Goal: Information Seeking & Learning: Learn about a topic

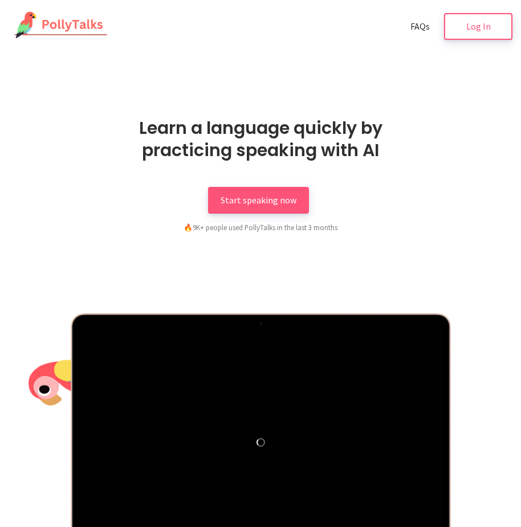
click at [492, 44] on nav "FAQs Log In FAQs Log In" at bounding box center [260, 26] width 521 height 53
click at [480, 19] on link "Log In" at bounding box center [478, 25] width 68 height 27
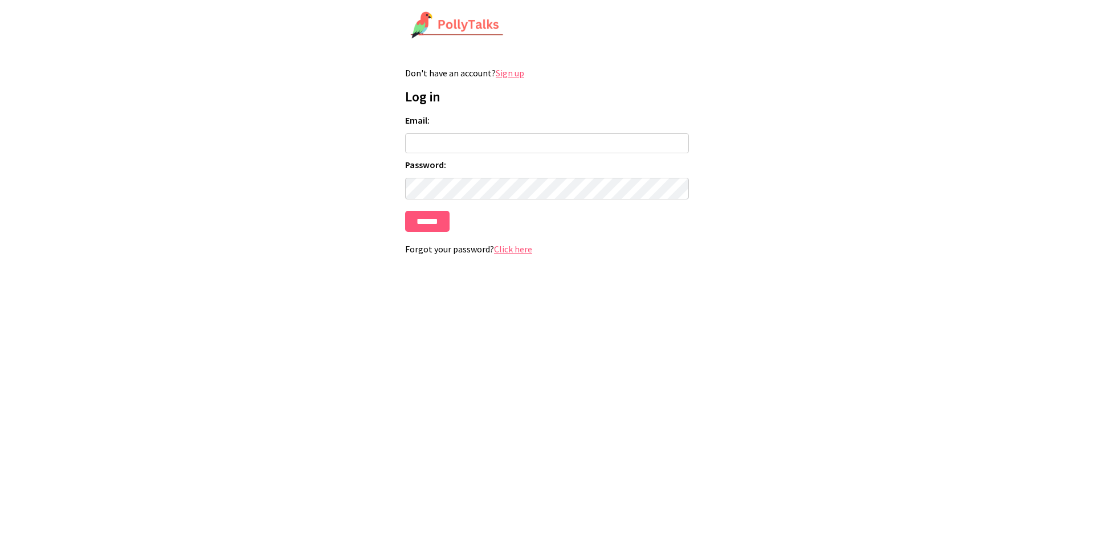
click at [513, 76] on link "Sign up" at bounding box center [510, 72] width 28 height 11
click at [436, 146] on input "Email:" at bounding box center [547, 143] width 284 height 20
drag, startPoint x: 510, startPoint y: 176, endPoint x: 504, endPoint y: 174, distance: 6.5
click at [508, 176] on form "Email: Password: ******" at bounding box center [547, 173] width 284 height 117
click at [491, 148] on input "Email:" at bounding box center [547, 143] width 284 height 20
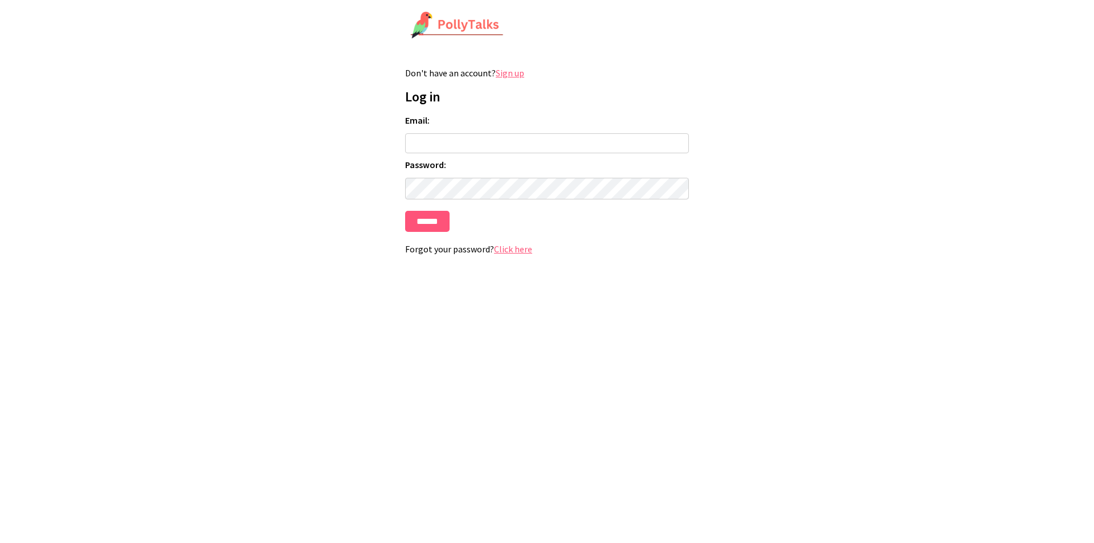
click at [505, 175] on form "Email: Password: ******" at bounding box center [547, 173] width 284 height 117
click at [489, 134] on input "Email:" at bounding box center [547, 143] width 284 height 20
type input "**********"
click at [405, 211] on input "******" at bounding box center [427, 221] width 44 height 21
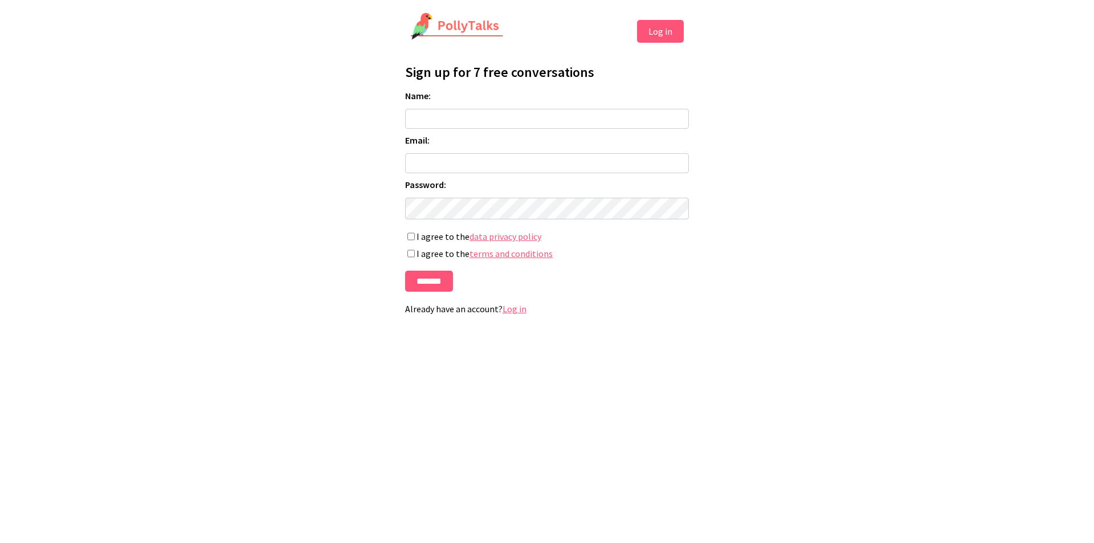
click at [489, 112] on input "Name:" at bounding box center [547, 119] width 284 height 20
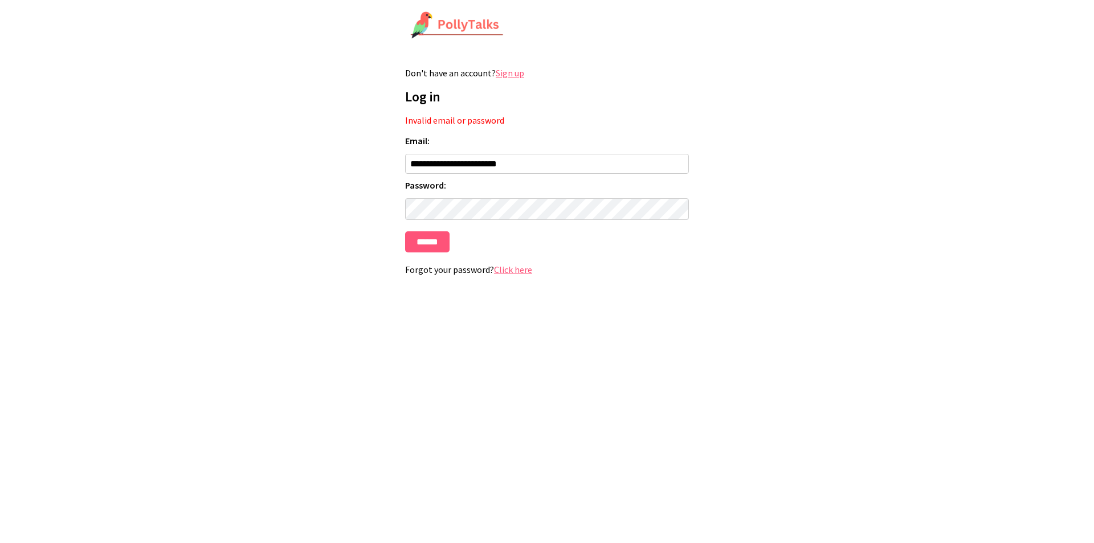
click at [442, 149] on form "**********" at bounding box center [547, 193] width 284 height 117
click at [440, 167] on input "**********" at bounding box center [547, 164] width 284 height 20
drag, startPoint x: 444, startPoint y: 164, endPoint x: 476, endPoint y: 199, distance: 47.2
click at [444, 164] on input "**********" at bounding box center [547, 164] width 284 height 20
type input "**********"
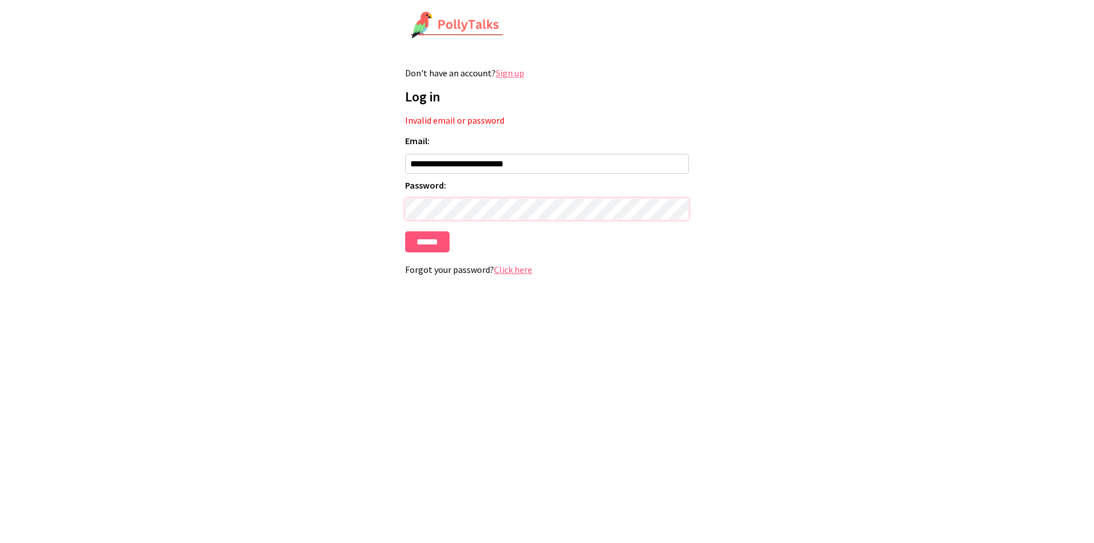
click at [405, 231] on input "******" at bounding box center [427, 241] width 44 height 21
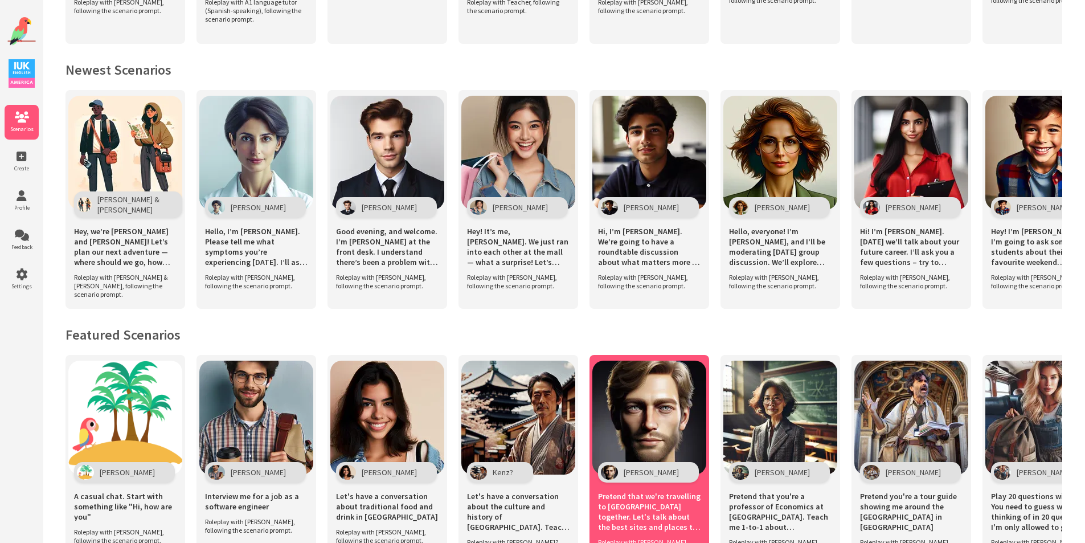
scroll to position [643, 0]
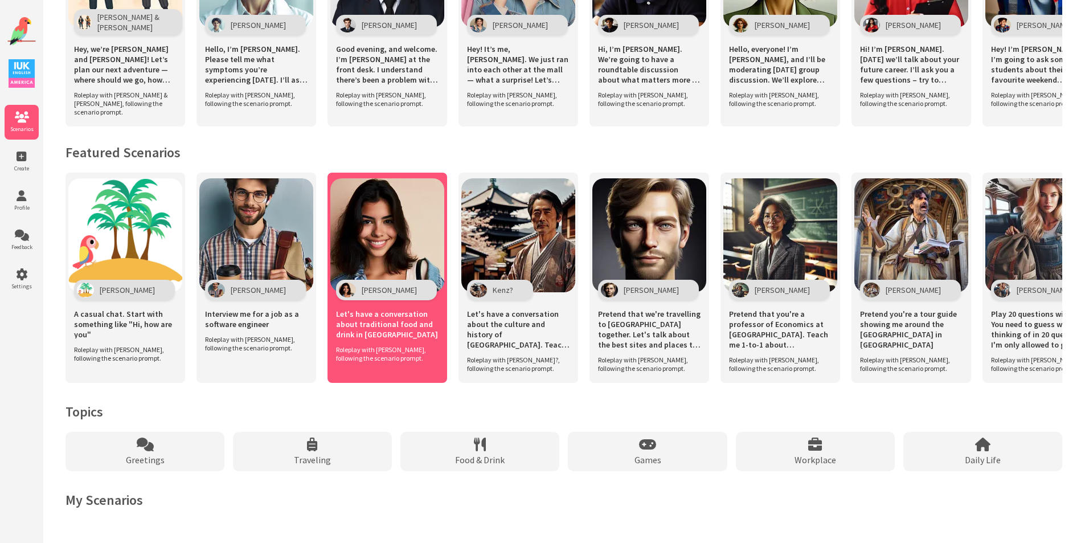
click at [356, 231] on img at bounding box center [387, 235] width 114 height 114
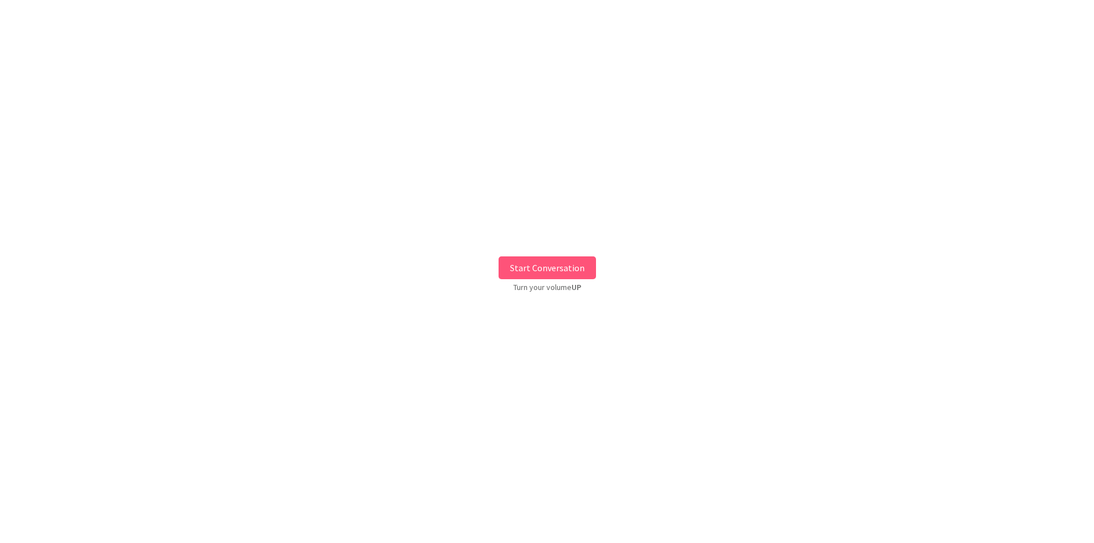
click at [509, 266] on button "Start Conversation" at bounding box center [547, 267] width 97 height 23
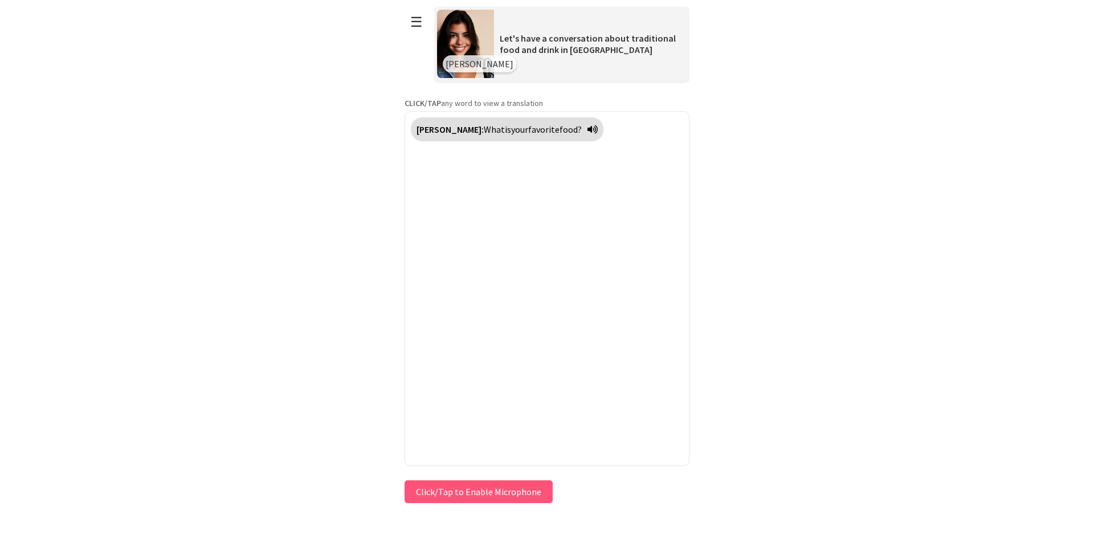
click at [497, 487] on button "Click/Tap to Enable Microphone" at bounding box center [479, 491] width 148 height 23
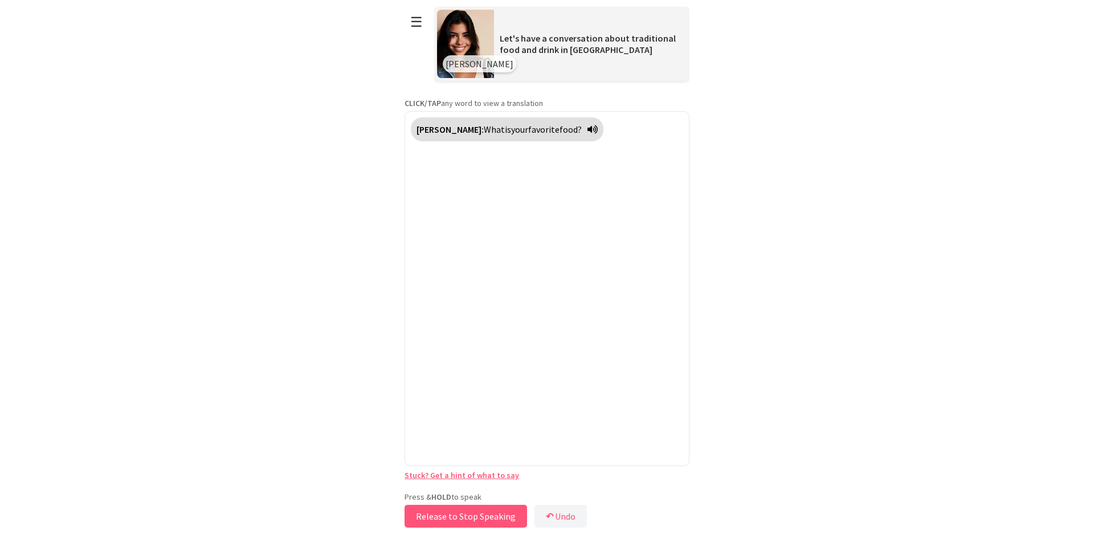
click at [473, 518] on button "Release to Stop Speaking" at bounding box center [466, 516] width 122 height 23
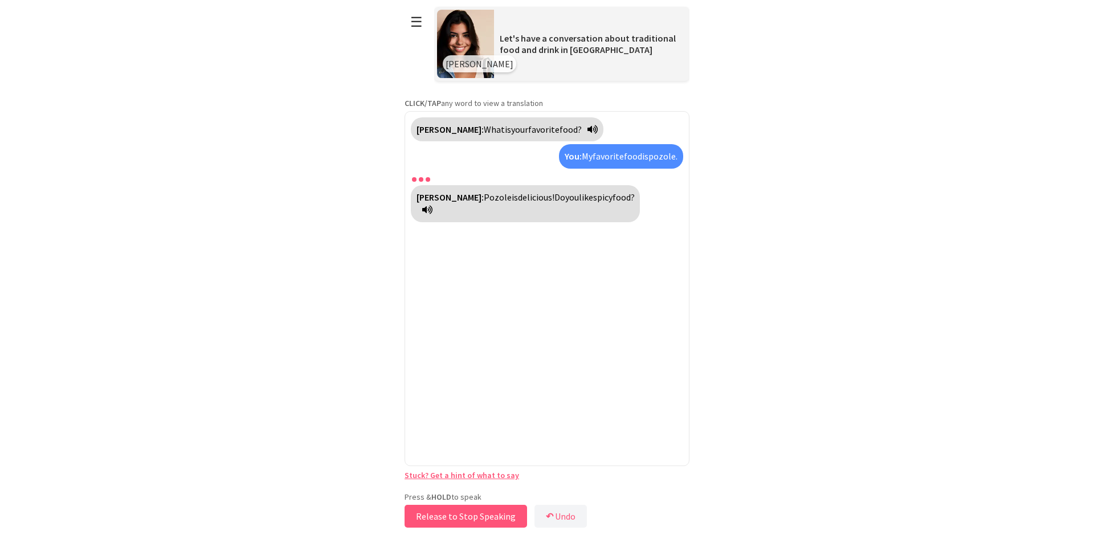
click at [499, 516] on button "Release to Stop Speaking" at bounding box center [466, 516] width 122 height 23
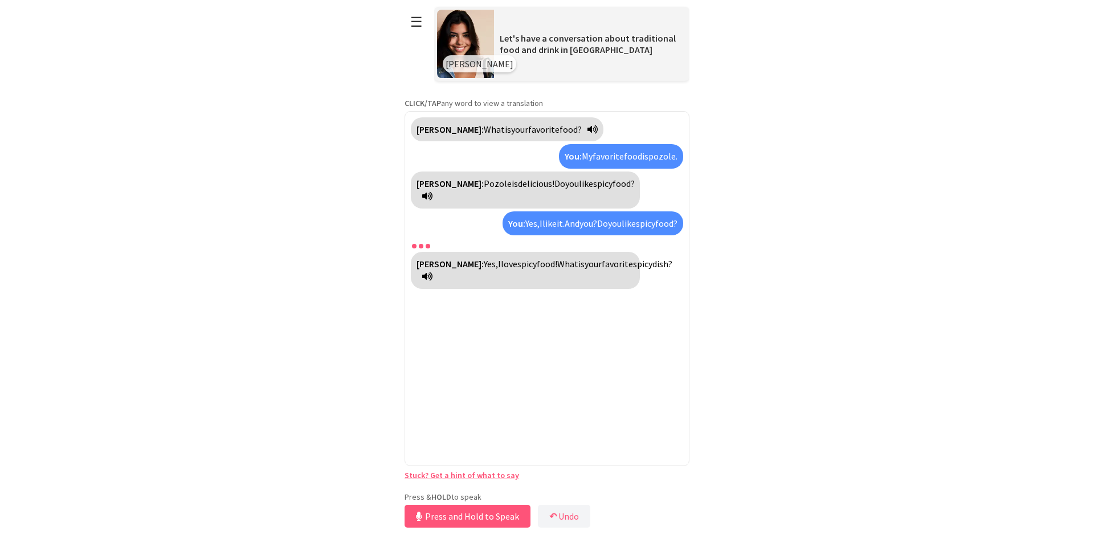
click at [517, 264] on span "spicy" at bounding box center [526, 263] width 19 height 11
click at [496, 270] on div "[PERSON_NAME]: Yes, I love spicy food! What is your favorite spicy dish?" at bounding box center [525, 270] width 229 height 37
click at [432, 279] on icon at bounding box center [427, 276] width 10 height 9
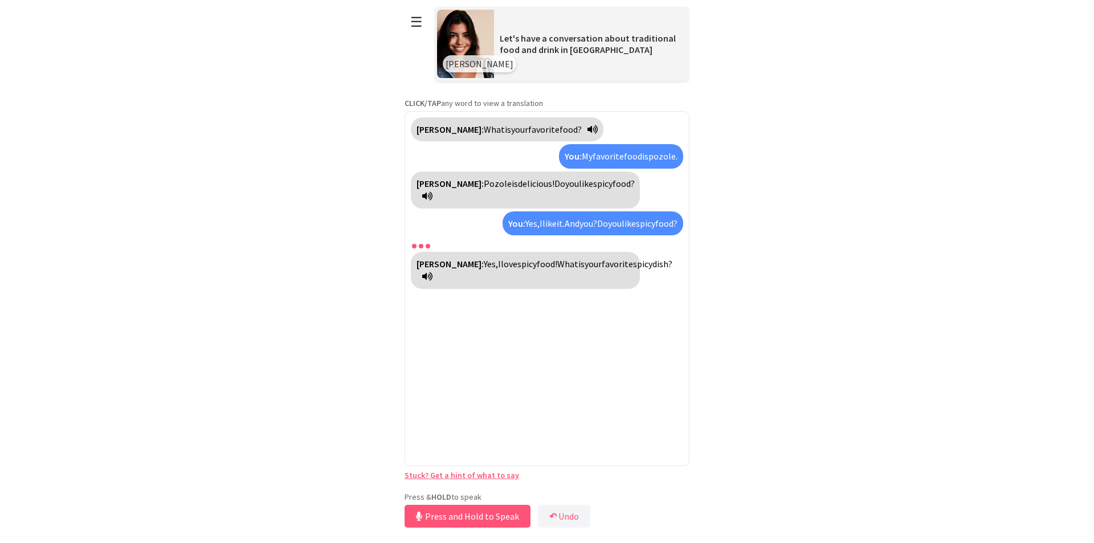
click at [562, 271] on div "[PERSON_NAME]: Yes, I love spicy food! What is your favorite spicy dish?" at bounding box center [525, 270] width 229 height 37
click at [545, 276] on div "[PERSON_NAME]: Yes, I love spicy food! What is your favorite spicy dish?" at bounding box center [525, 270] width 229 height 37
click at [633, 269] on span "spicy" at bounding box center [642, 263] width 19 height 11
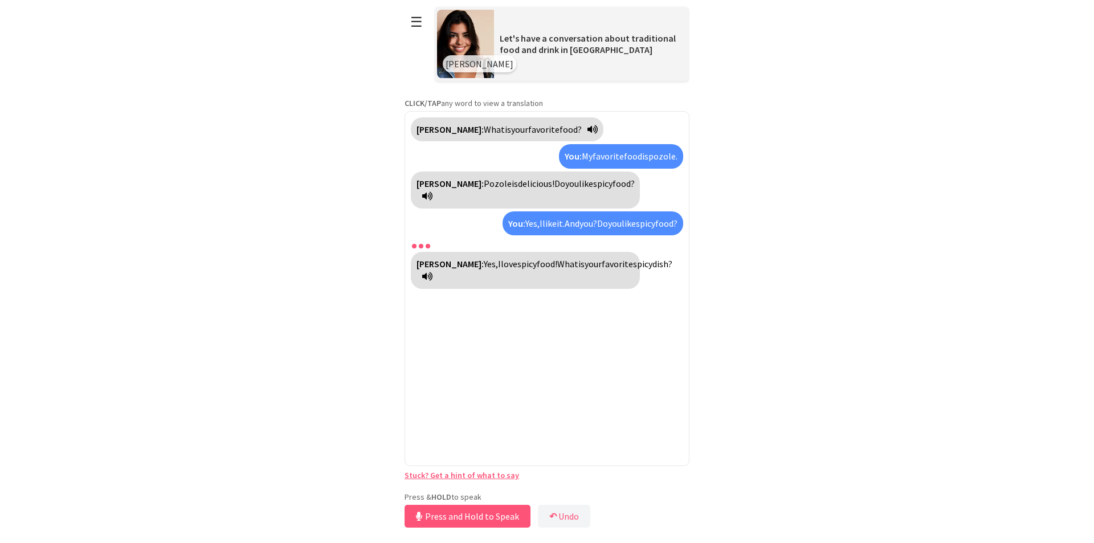
click at [633, 269] on span "spicy" at bounding box center [642, 263] width 19 height 11
click at [484, 261] on span "Yes," at bounding box center [491, 263] width 14 height 11
click at [480, 517] on button "Release to Stop Speaking" at bounding box center [466, 516] width 122 height 23
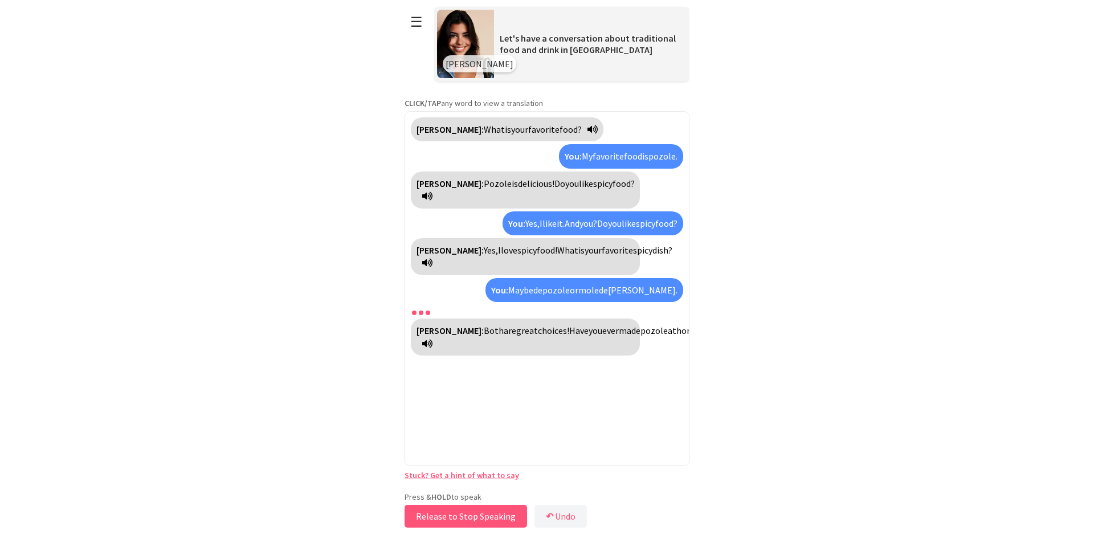
click at [478, 514] on button "Release to Stop Speaking" at bounding box center [466, 516] width 122 height 23
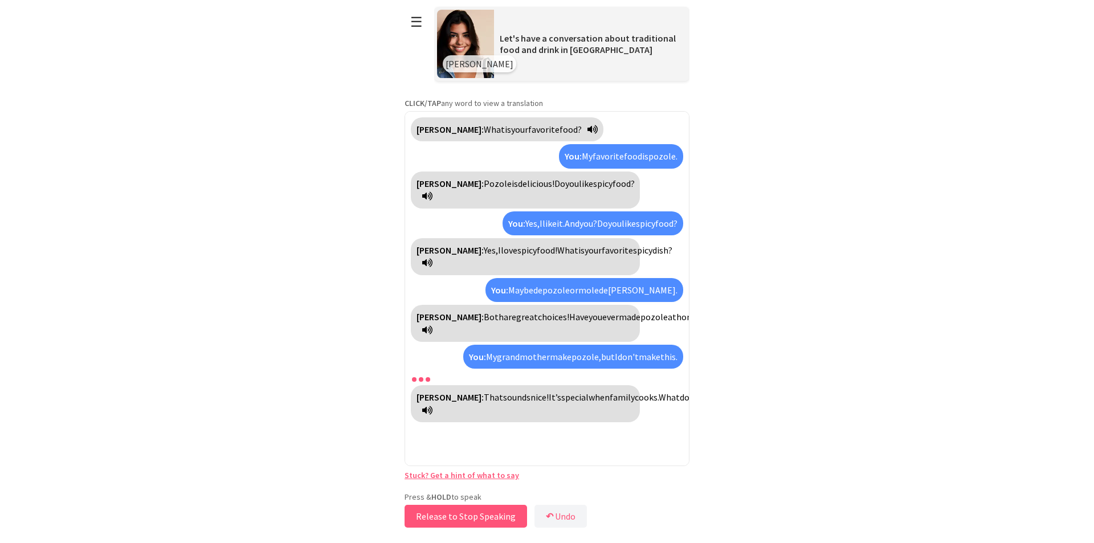
drag, startPoint x: 505, startPoint y: 512, endPoint x: 512, endPoint y: 512, distance: 6.3
click at [506, 512] on button "Release to Stop Speaking" at bounding box center [466, 516] width 122 height 23
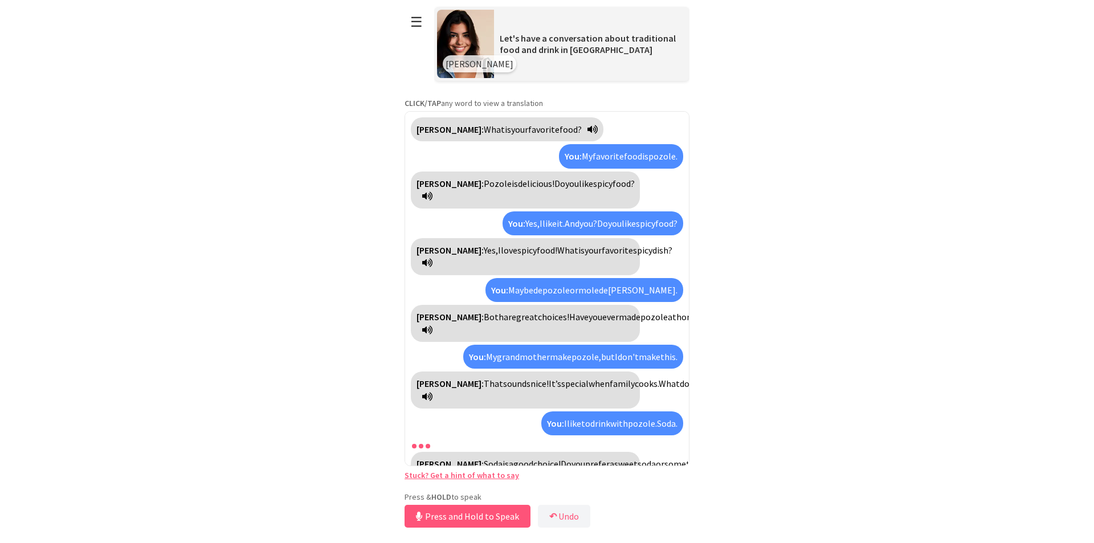
scroll to position [39, 0]
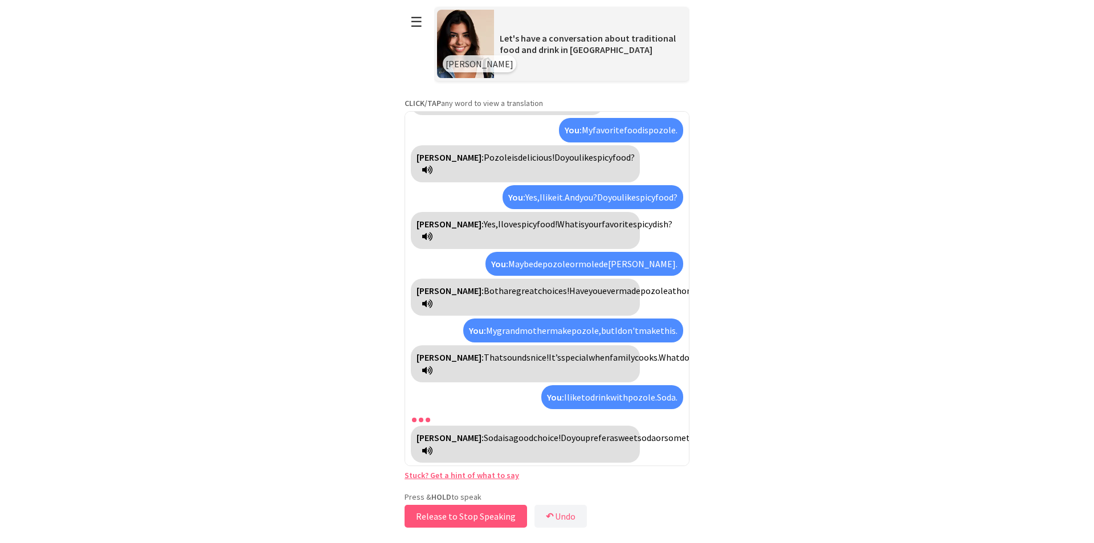
click at [484, 512] on button "Release to Stop Speaking" at bounding box center [466, 516] width 122 height 23
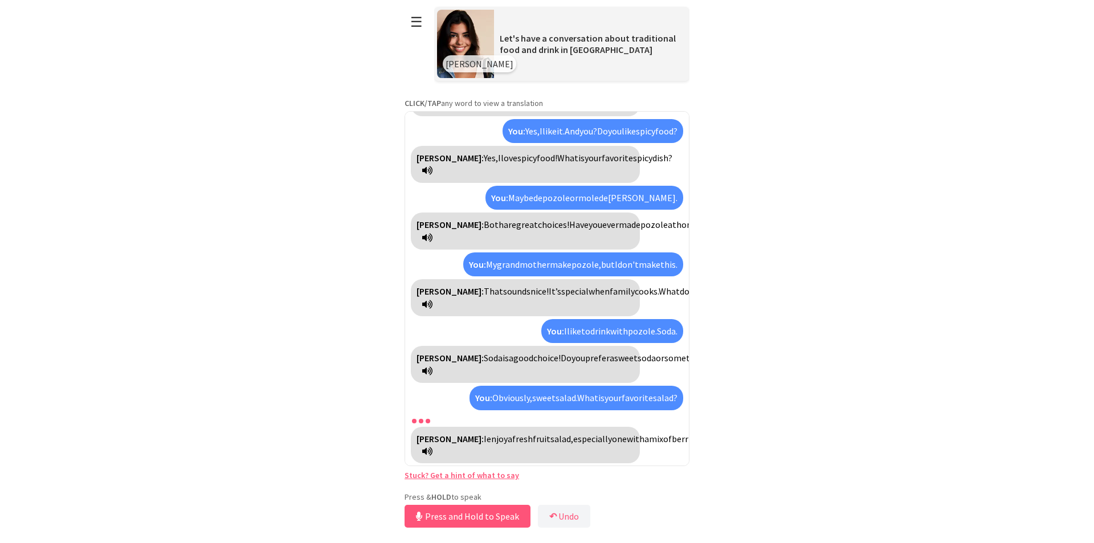
scroll to position [132, 0]
click at [481, 521] on button "Release to Stop Speaking" at bounding box center [466, 516] width 122 height 23
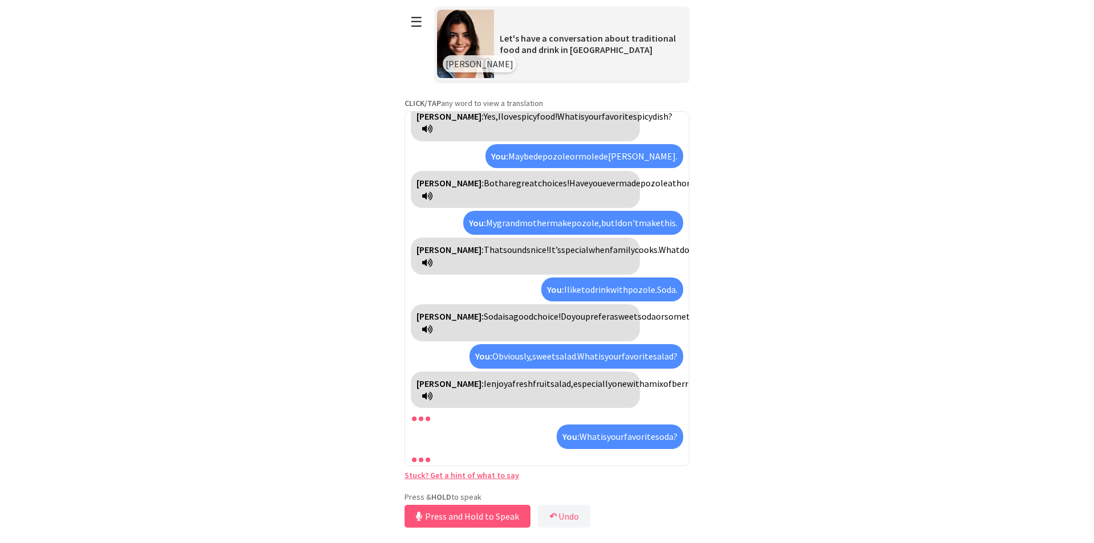
scroll to position [198, 0]
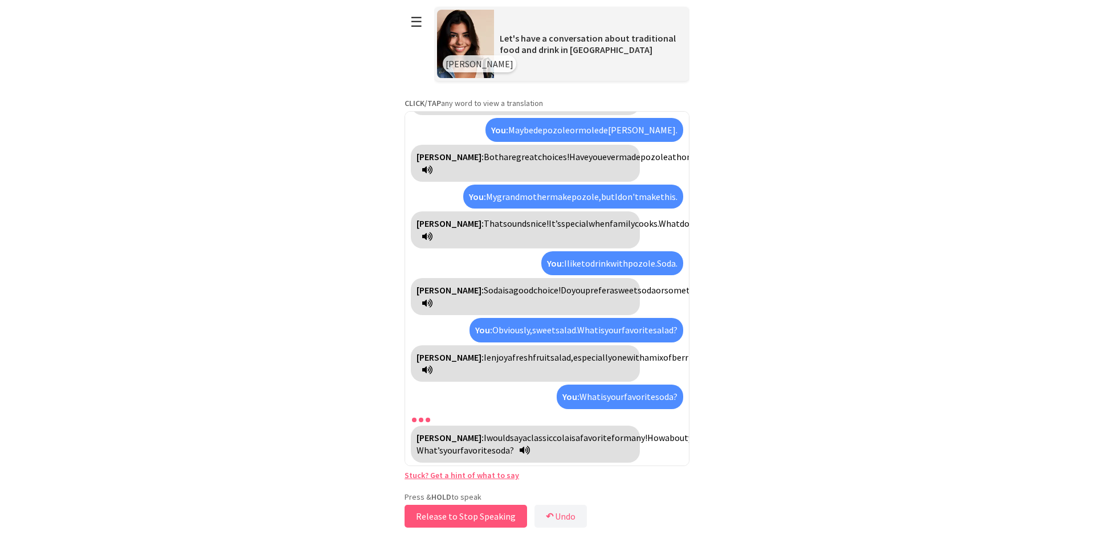
click at [480, 519] on button "Release to Stop Speaking" at bounding box center [466, 516] width 122 height 23
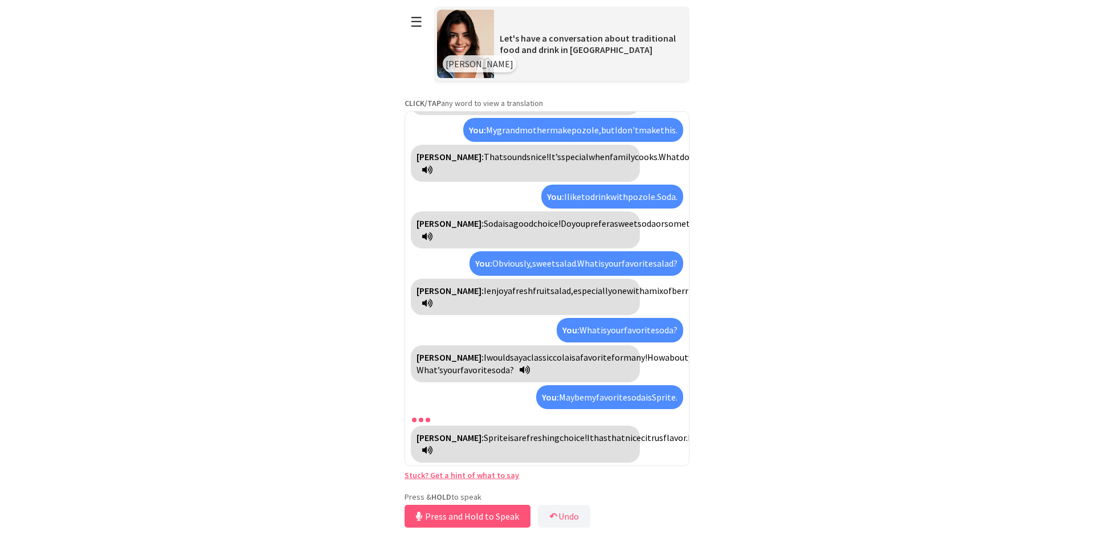
scroll to position [277, 0]
click at [484, 509] on button "Release to Stop Speaking" at bounding box center [466, 516] width 122 height 23
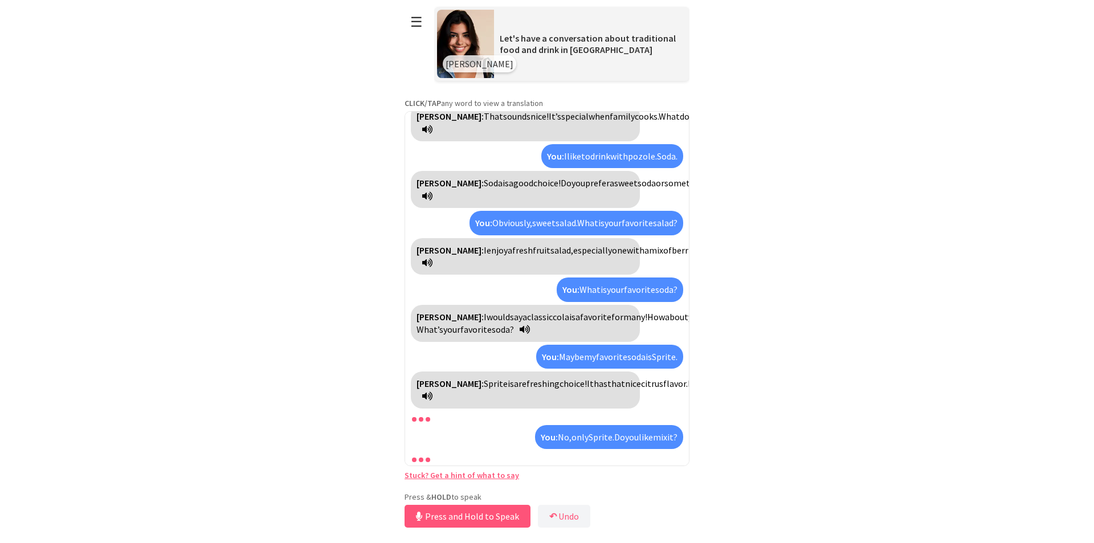
scroll to position [357, 0]
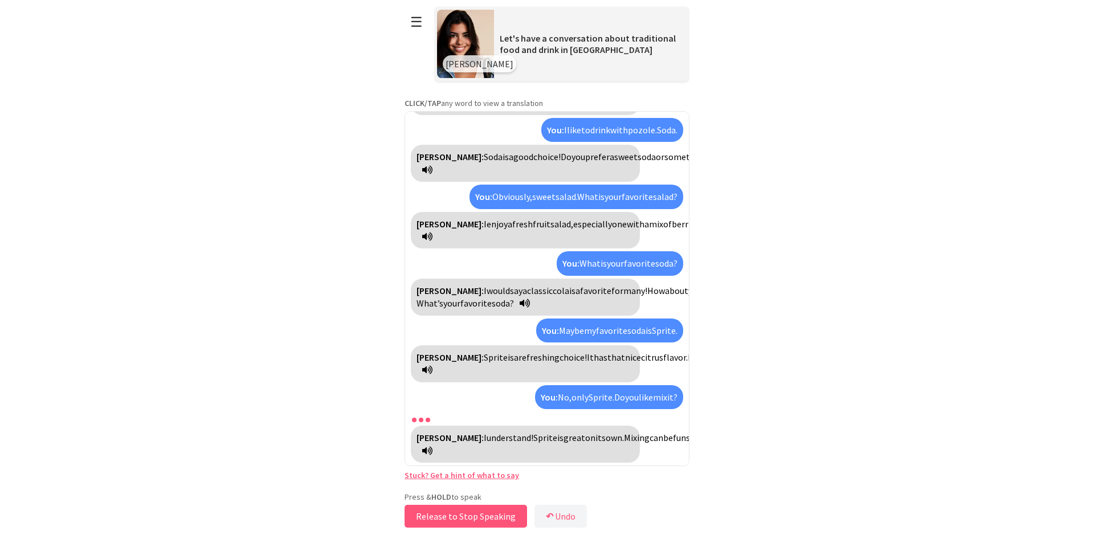
click at [504, 512] on button "Release to Stop Speaking" at bounding box center [466, 516] width 122 height 23
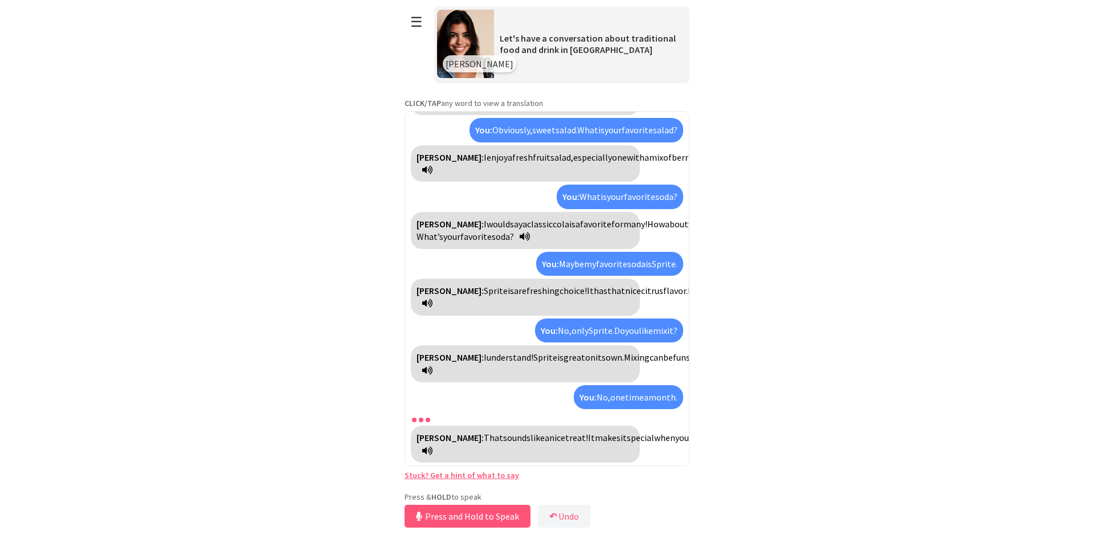
scroll to position [436, 0]
click at [430, 513] on button "Release to Stop Speaking" at bounding box center [466, 516] width 122 height 23
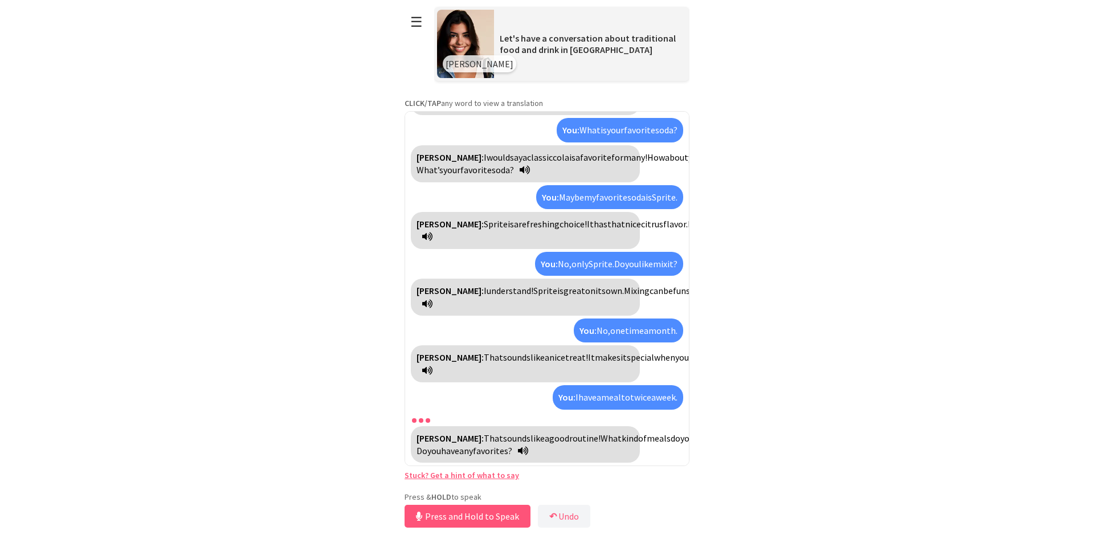
scroll to position [516, 0]
click at [492, 513] on button "Release to Stop Speaking" at bounding box center [466, 516] width 122 height 23
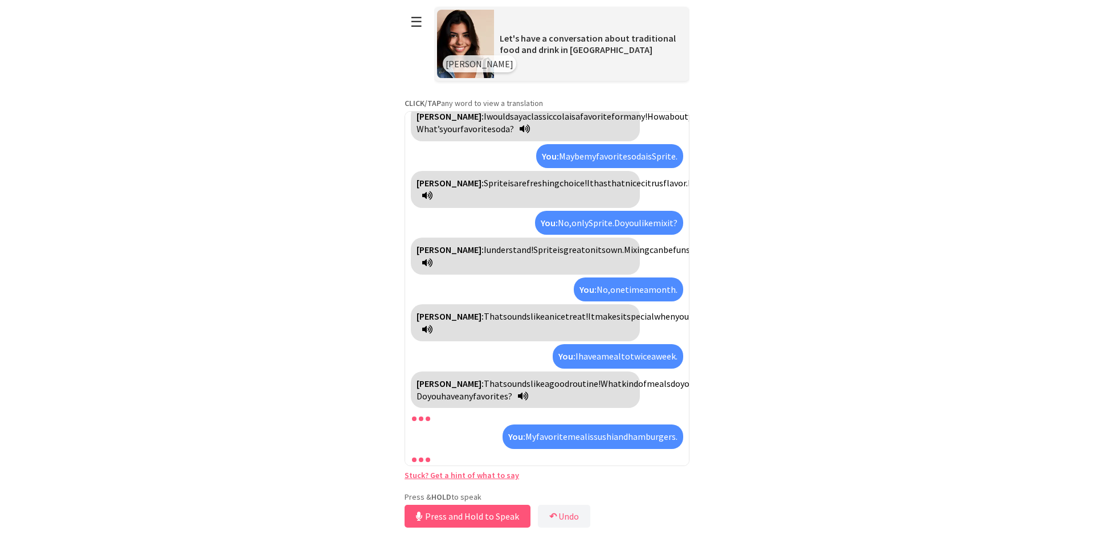
scroll to position [608, 0]
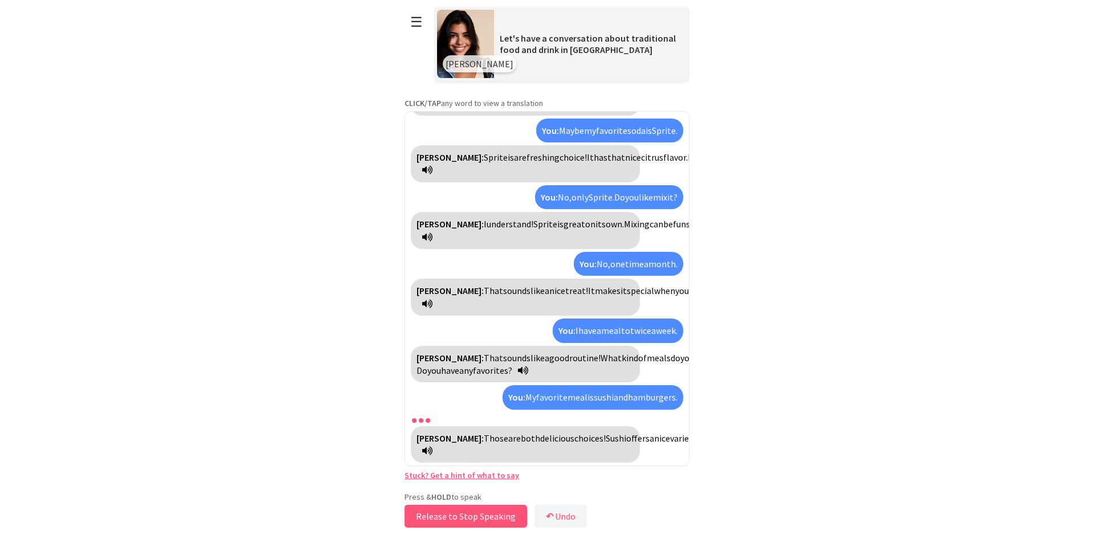
click at [452, 521] on button "Release to Stop Speaking" at bounding box center [466, 516] width 122 height 23
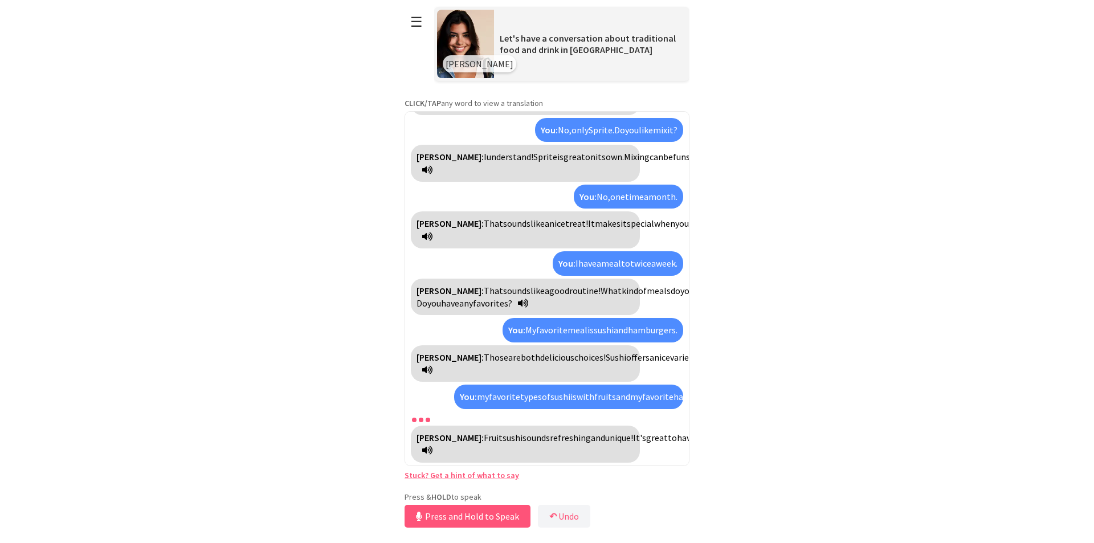
scroll to position [713, 0]
click at [502, 506] on button "Release to Stop Speaking" at bounding box center [466, 516] width 122 height 23
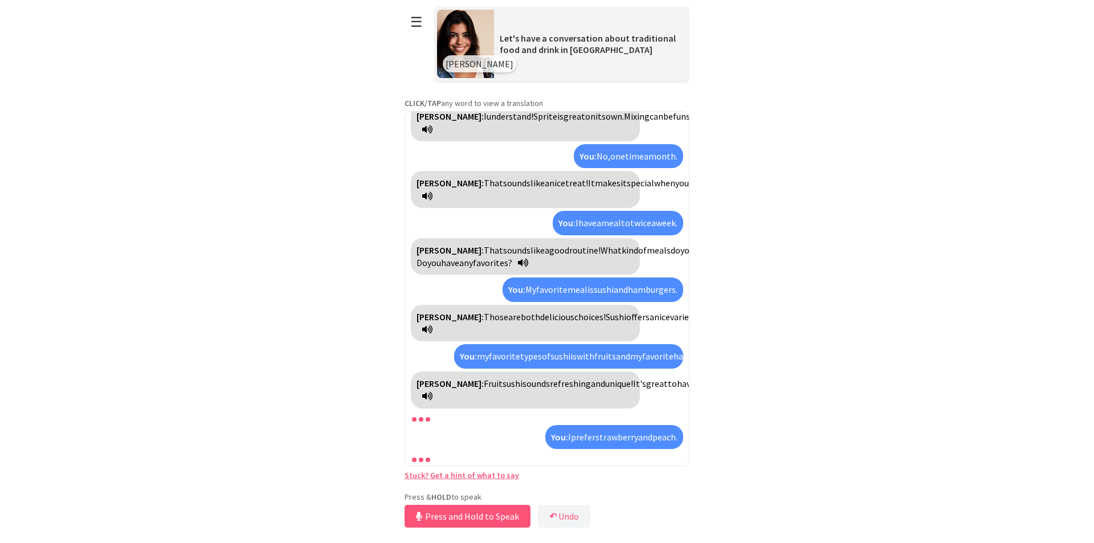
scroll to position [793, 0]
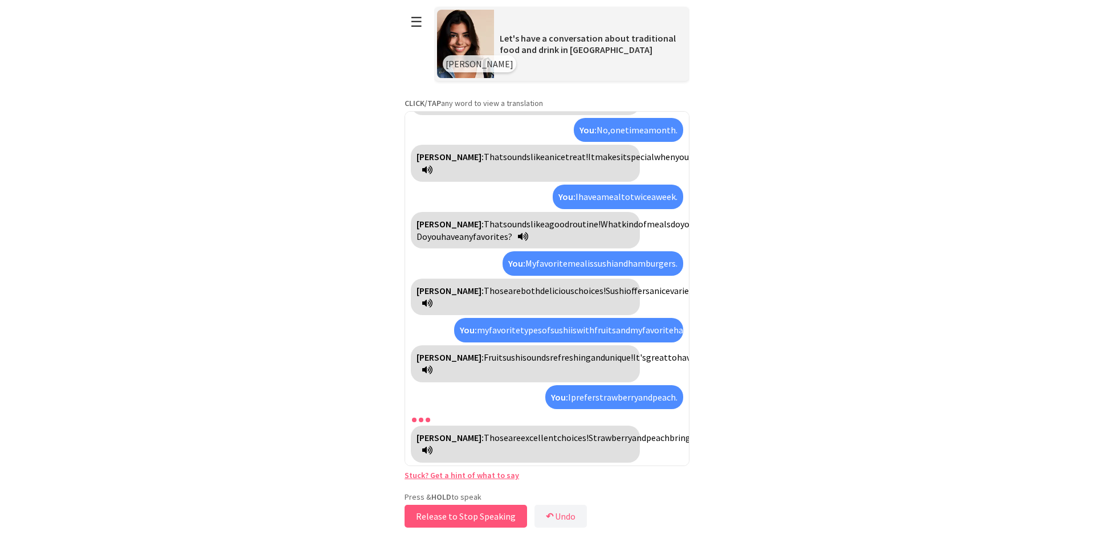
click at [514, 520] on button "Release to Stop Speaking" at bounding box center [466, 516] width 122 height 23
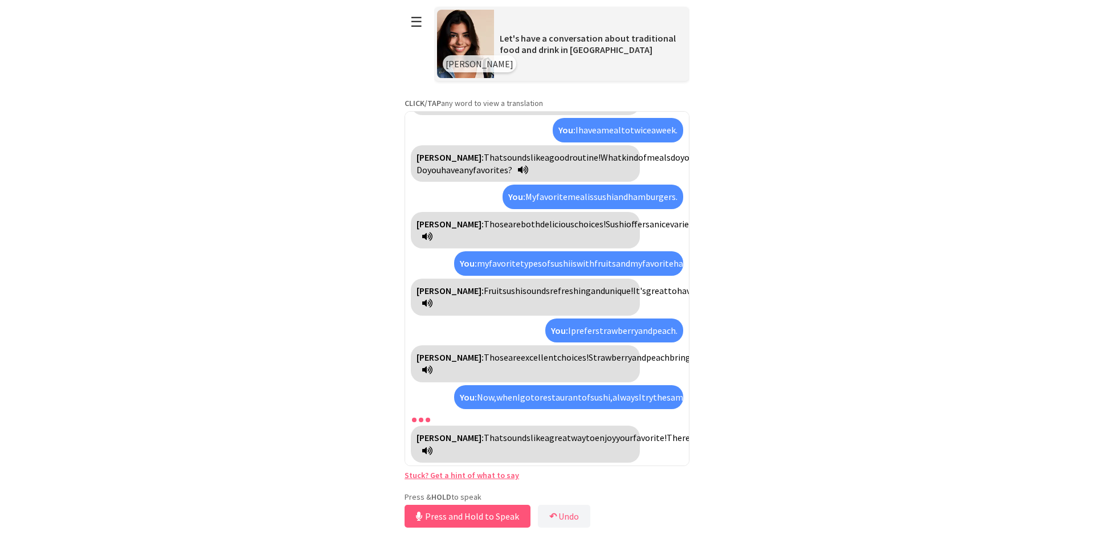
scroll to position [898, 0]
click at [471, 508] on button "Release to Stop Speaking" at bounding box center [466, 516] width 122 height 23
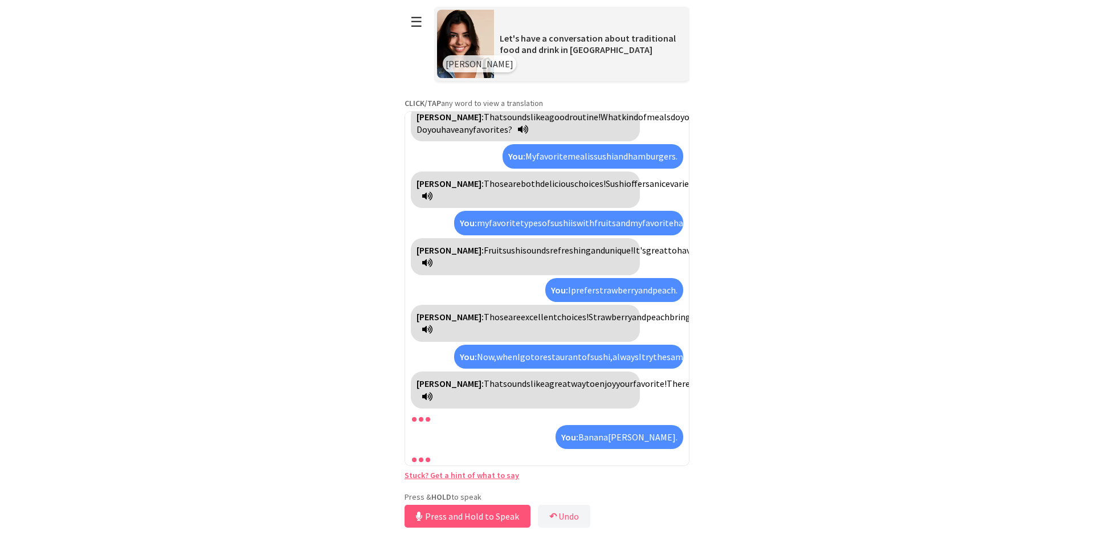
scroll to position [990, 0]
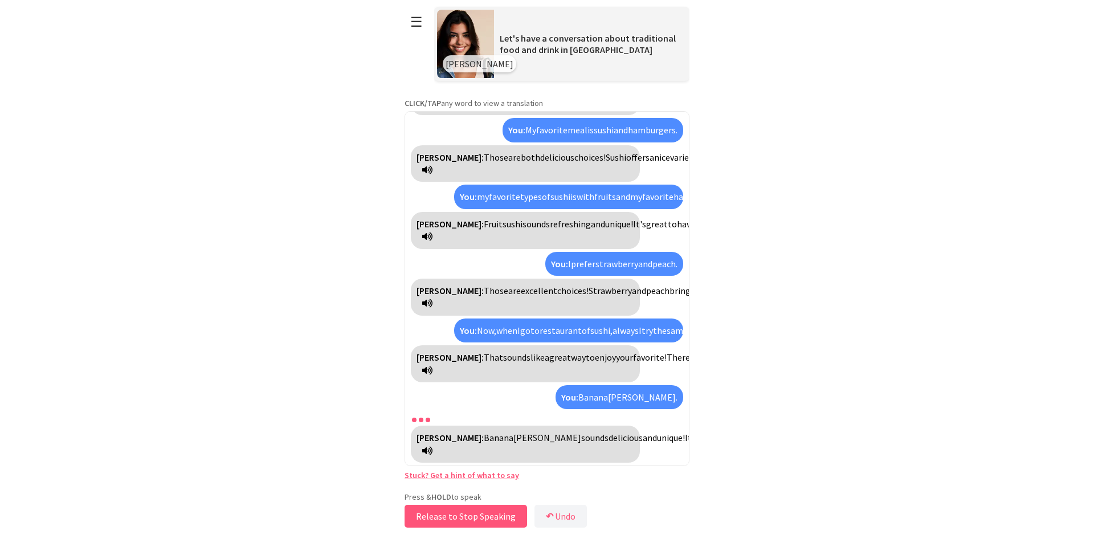
click at [455, 519] on button "Release to Stop Speaking" at bounding box center [466, 516] width 122 height 23
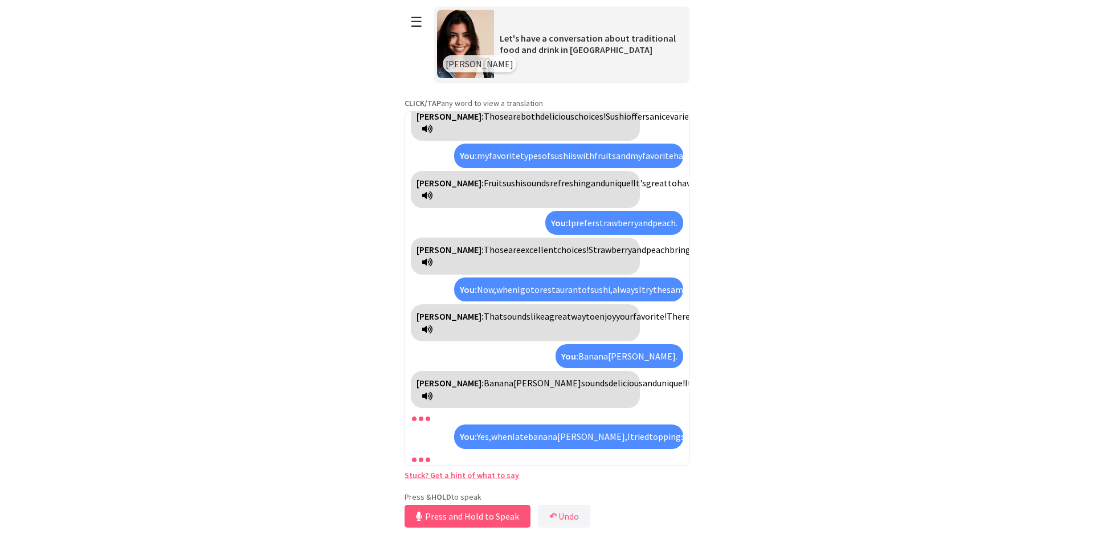
scroll to position [1108, 0]
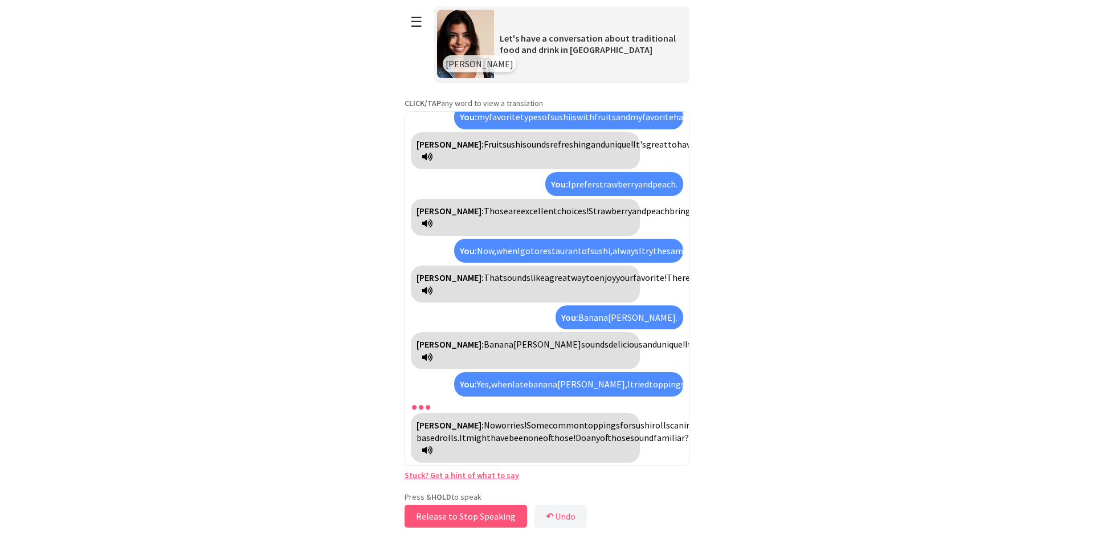
click at [479, 512] on button "Release to Stop Speaking" at bounding box center [466, 516] width 122 height 23
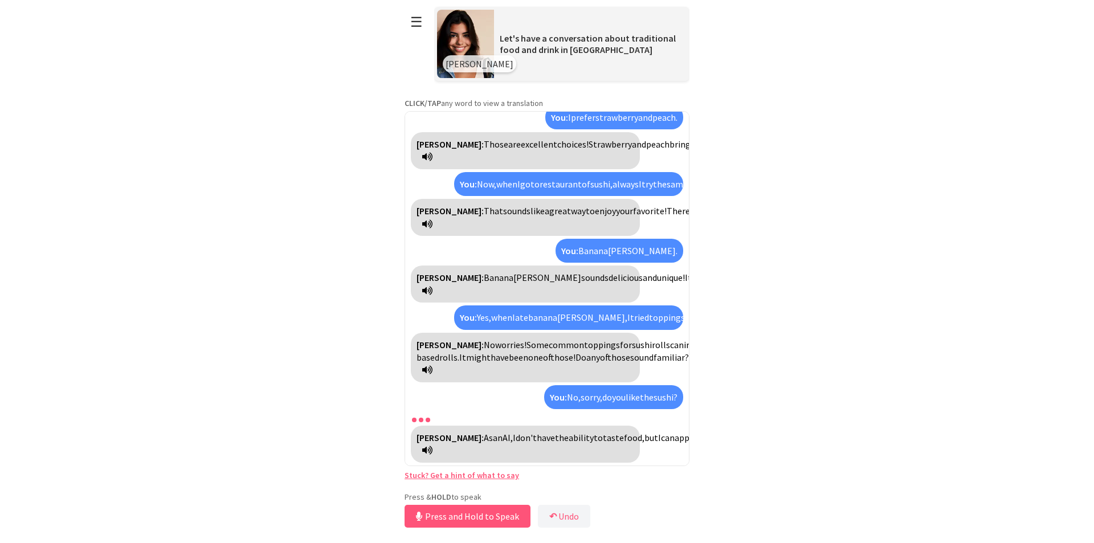
scroll to position [1213, 0]
click at [497, 512] on button "Release to Stop Speaking" at bounding box center [466, 516] width 122 height 23
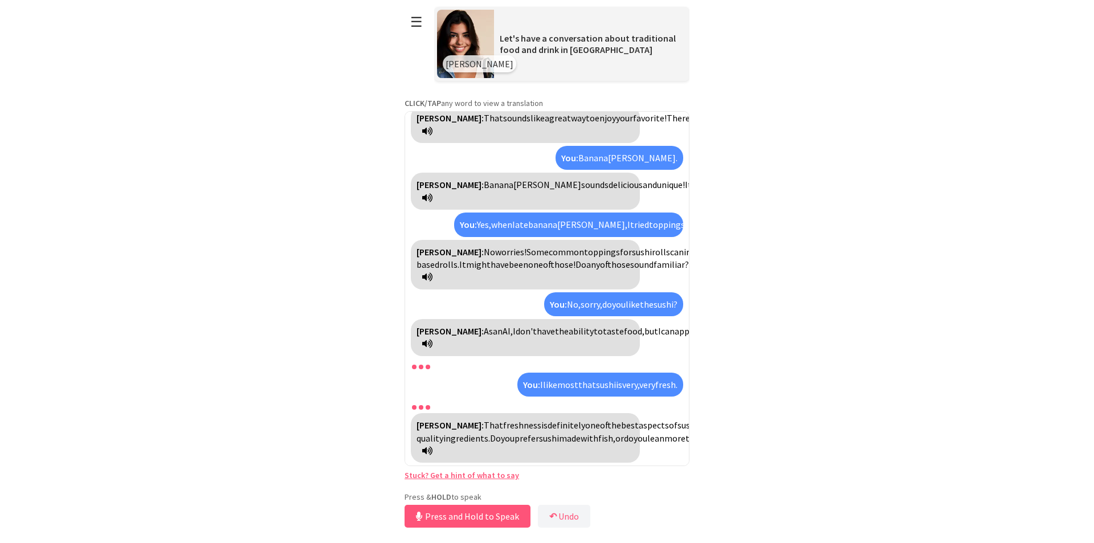
scroll to position [1345, 0]
click at [494, 509] on button "Release to Stop Speaking" at bounding box center [466, 516] width 122 height 23
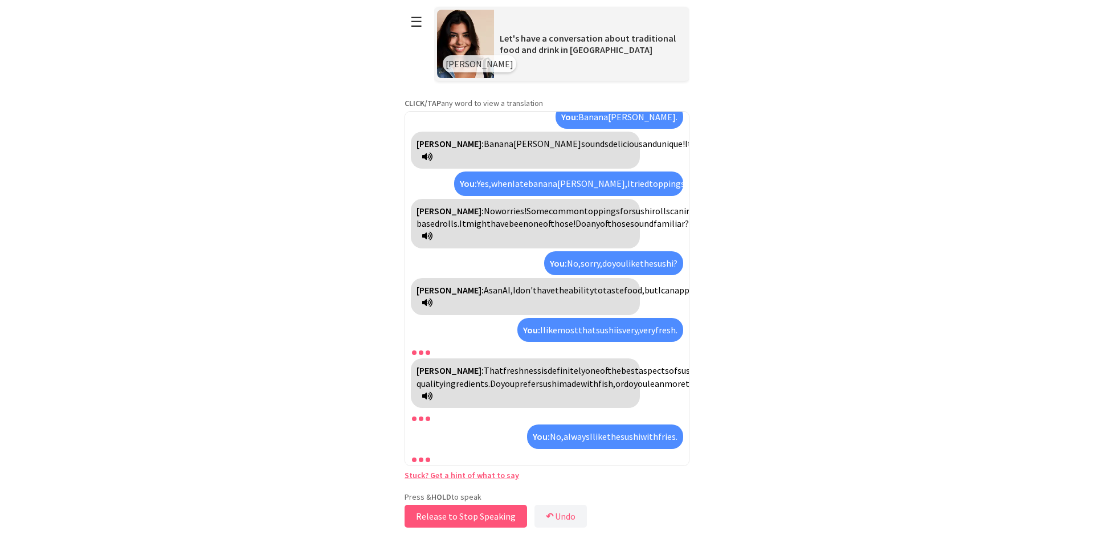
click at [494, 509] on button "Release to Stop Speaking" at bounding box center [466, 516] width 122 height 23
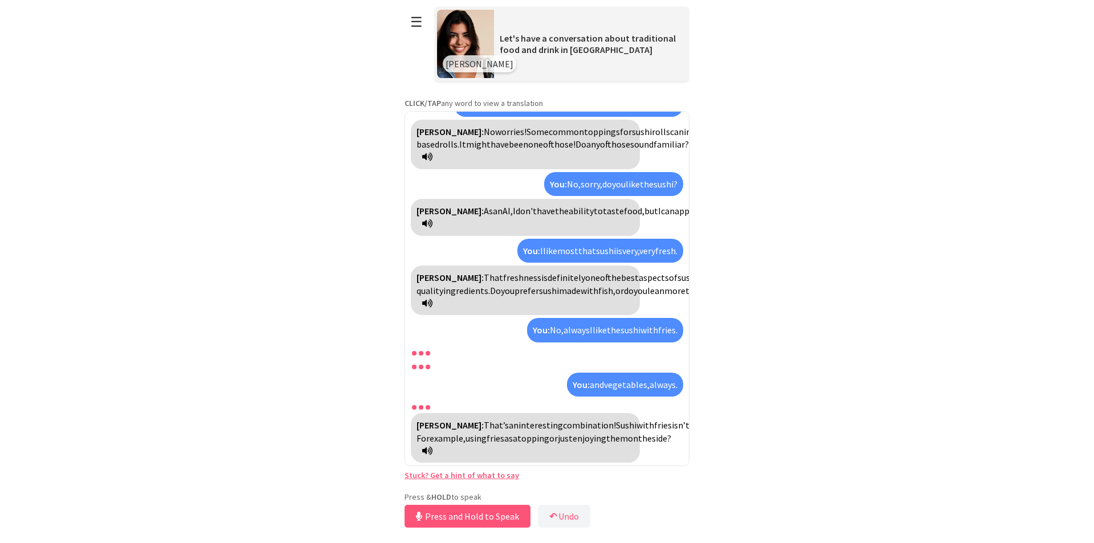
scroll to position [1567, 0]
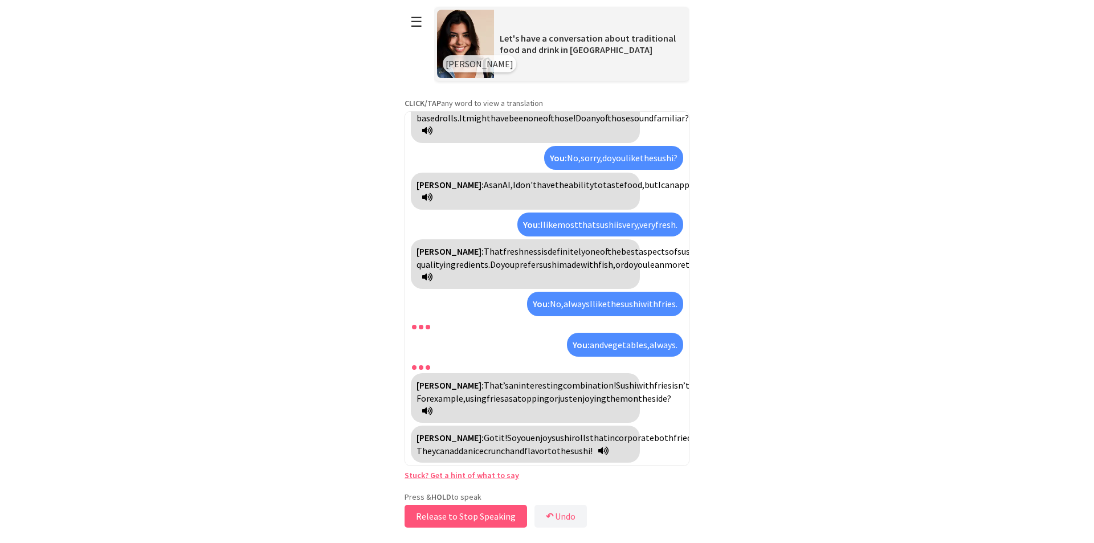
click at [492, 510] on button "Release to Stop Speaking" at bounding box center [466, 516] width 122 height 23
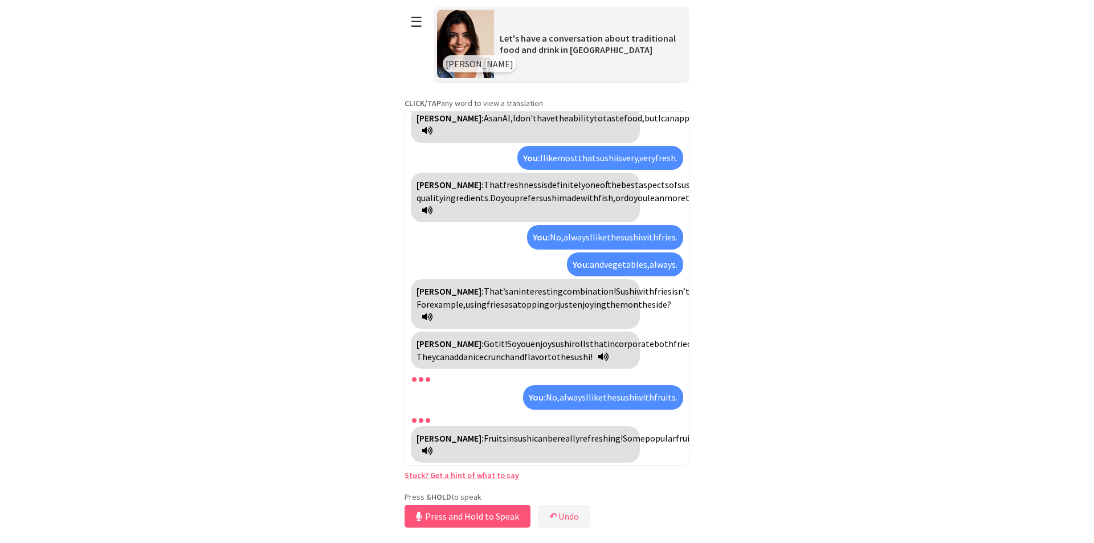
scroll to position [1685, 0]
click at [453, 509] on button "Release to Stop Speaking" at bounding box center [466, 516] width 122 height 23
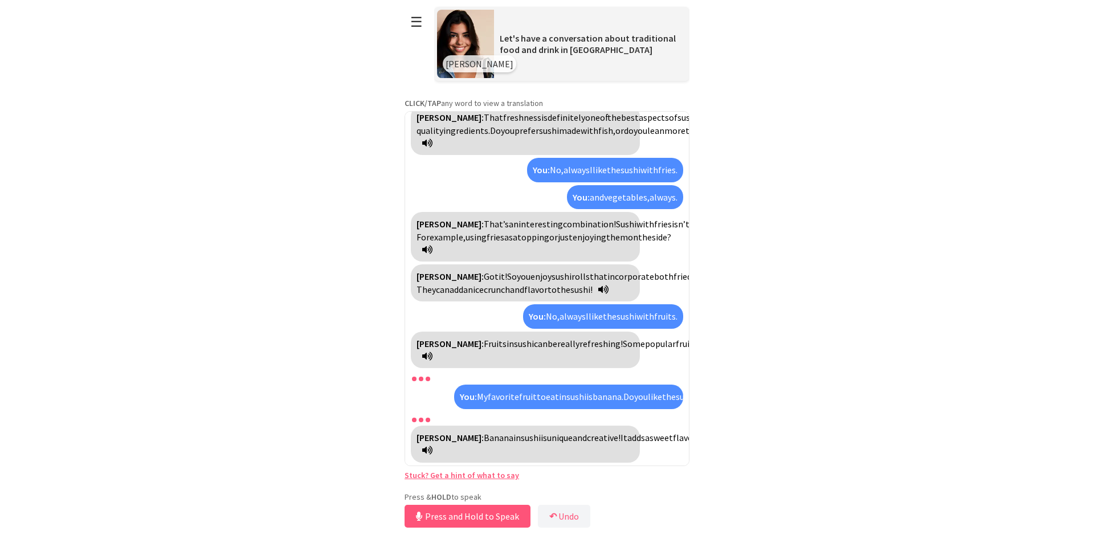
scroll to position [1816, 0]
click at [457, 521] on button "Release to Stop Speaking" at bounding box center [466, 516] width 122 height 23
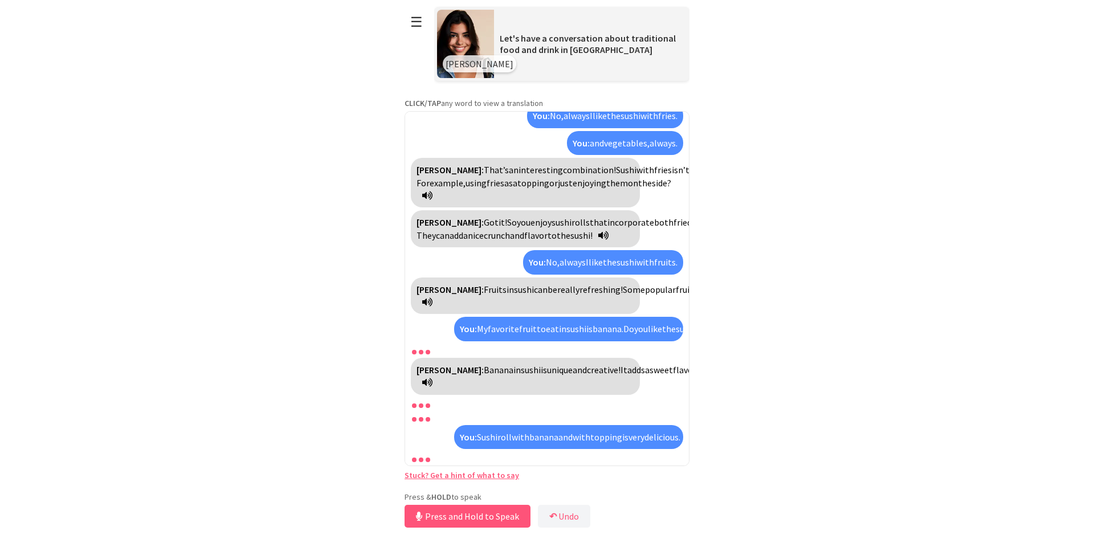
scroll to position [1934, 0]
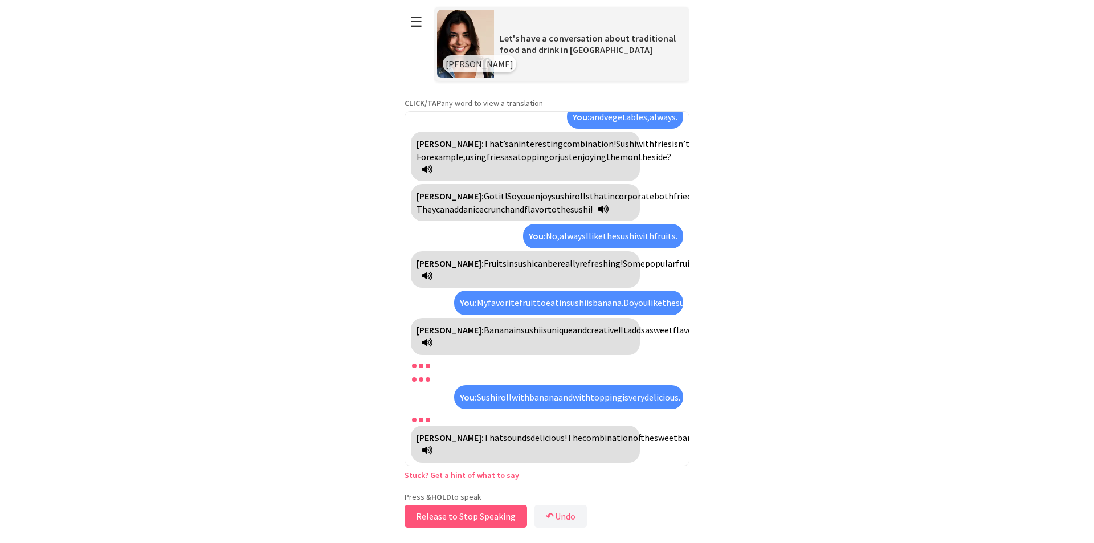
click at [473, 518] on button "Release to Stop Speaking" at bounding box center [466, 516] width 122 height 23
drag, startPoint x: 473, startPoint y: 518, endPoint x: 480, endPoint y: 521, distance: 7.2
click at [473, 518] on button "Release to Stop Speaking" at bounding box center [466, 516] width 122 height 23
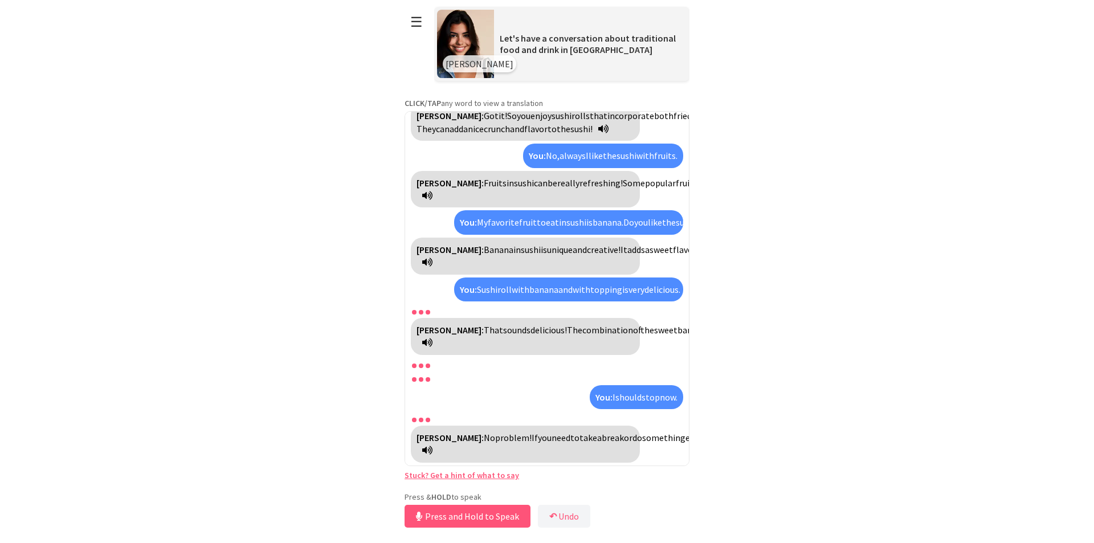
scroll to position [2028, 0]
click at [456, 513] on button "Release to Stop Speaking" at bounding box center [466, 516] width 122 height 23
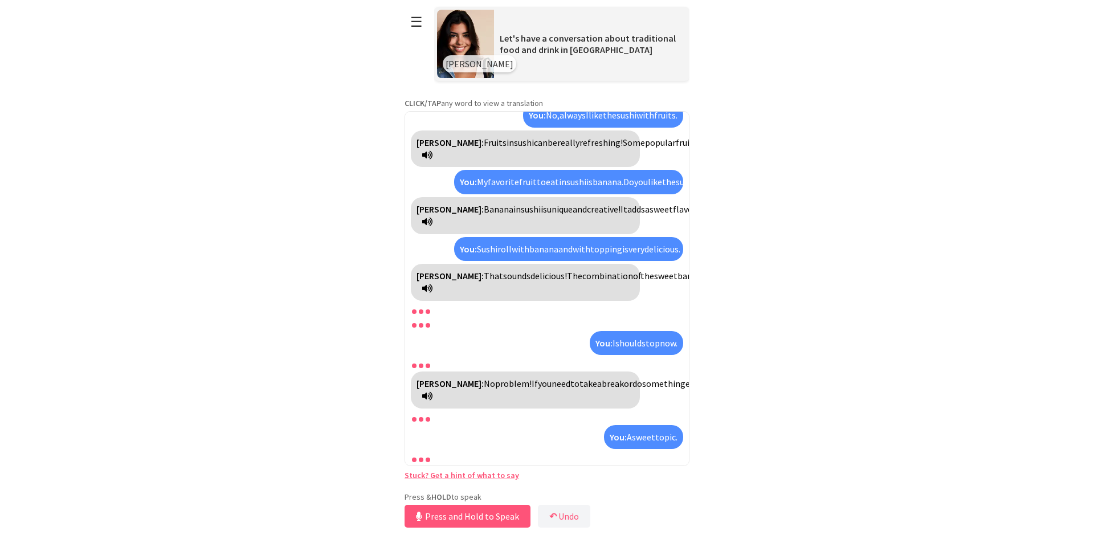
scroll to position [2132, 0]
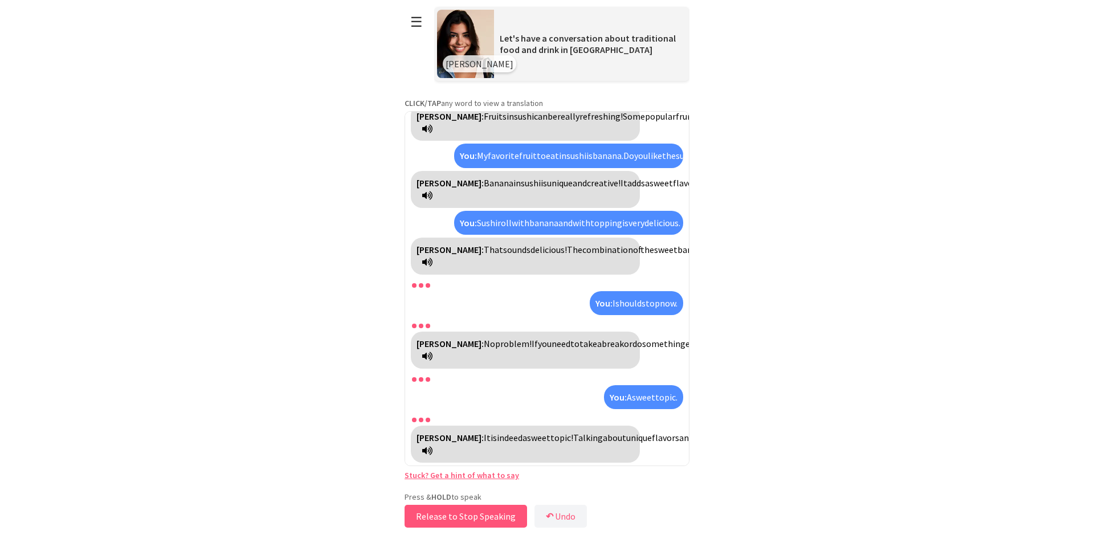
click at [491, 511] on button "Release to Stop Speaking" at bounding box center [466, 516] width 122 height 23
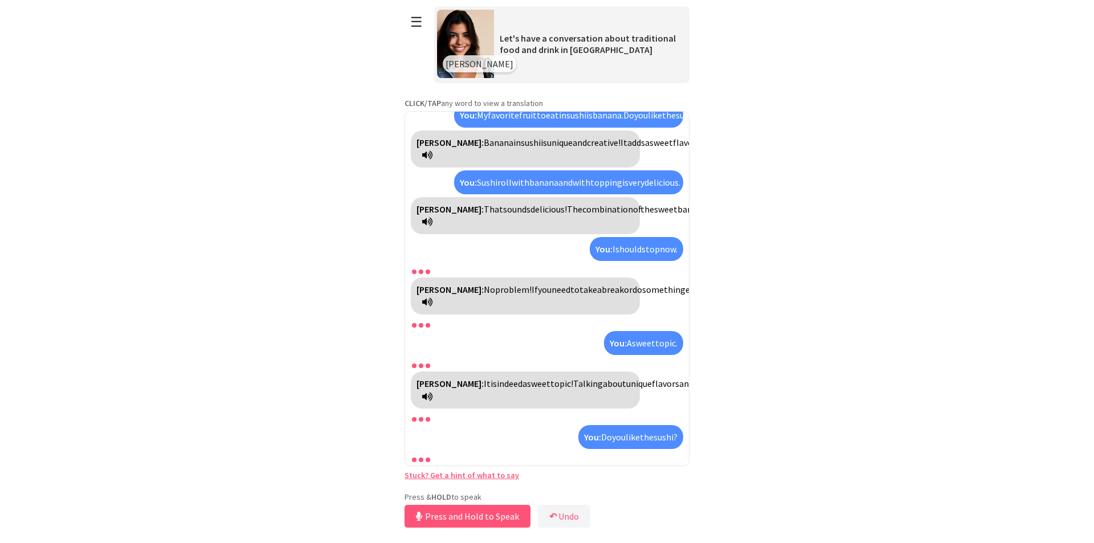
scroll to position [2225, 0]
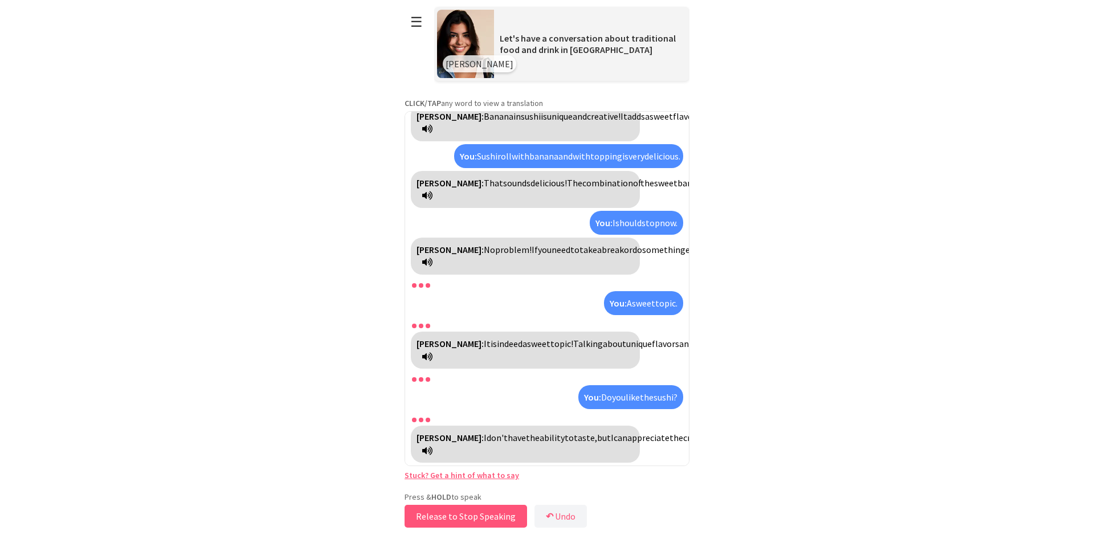
click at [482, 516] on button "Release to Stop Speaking" at bounding box center [466, 516] width 122 height 23
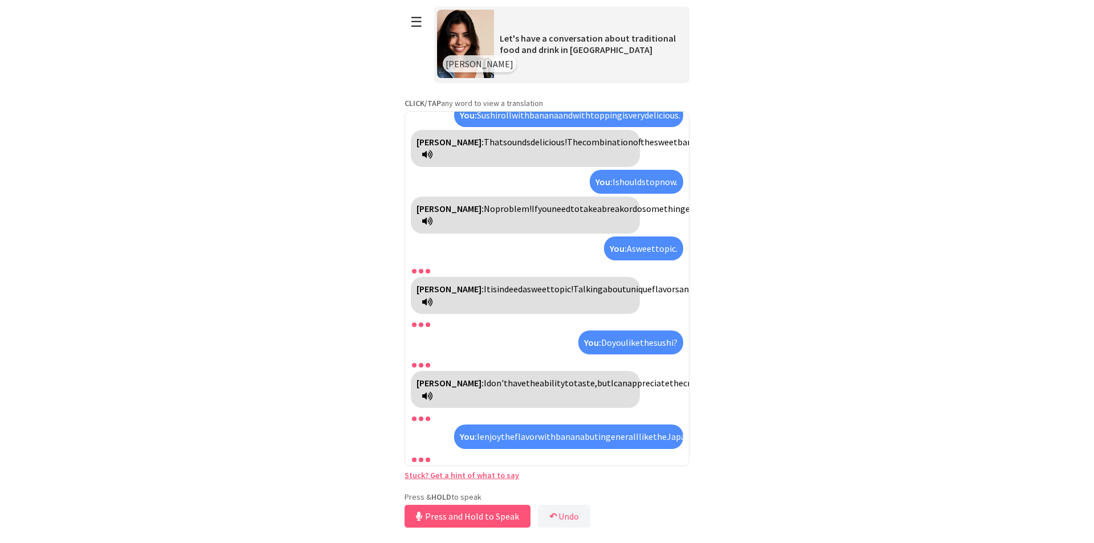
scroll to position [2355, 0]
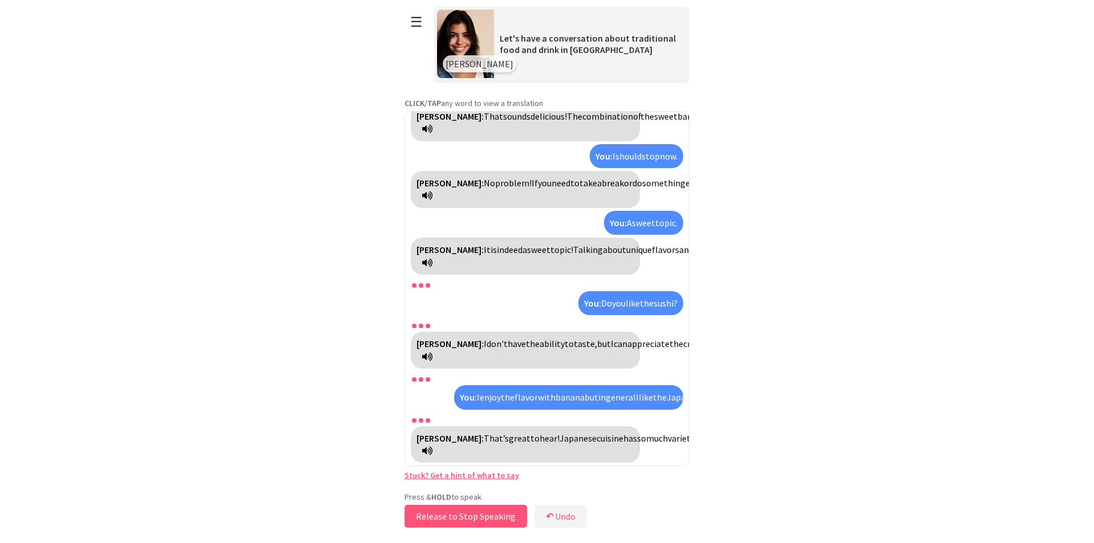
click at [445, 523] on button "Release to Stop Speaking" at bounding box center [466, 516] width 122 height 23
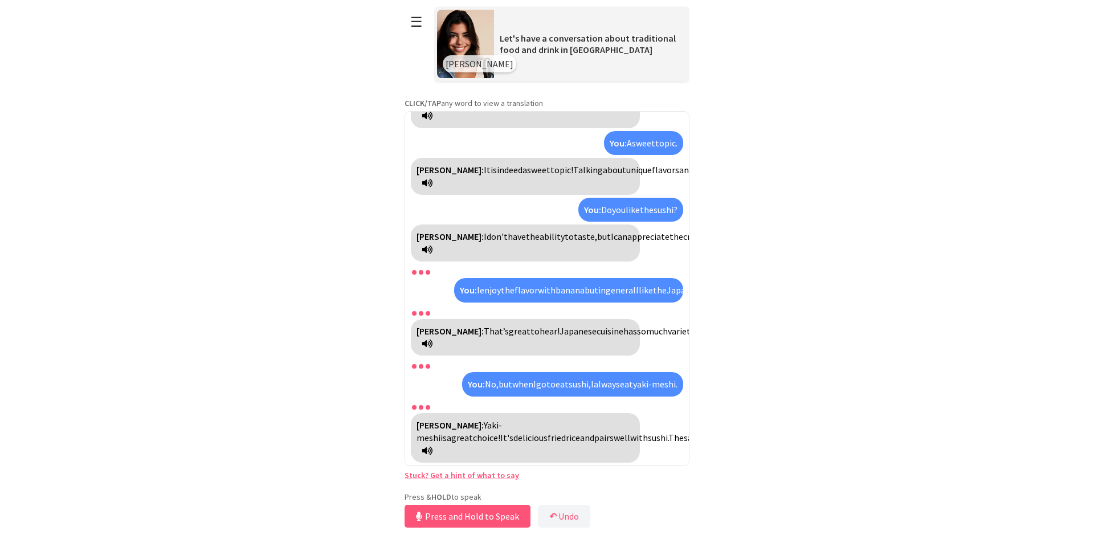
scroll to position [2473, 0]
click at [483, 510] on button "Release to Stop Speaking" at bounding box center [466, 516] width 122 height 23
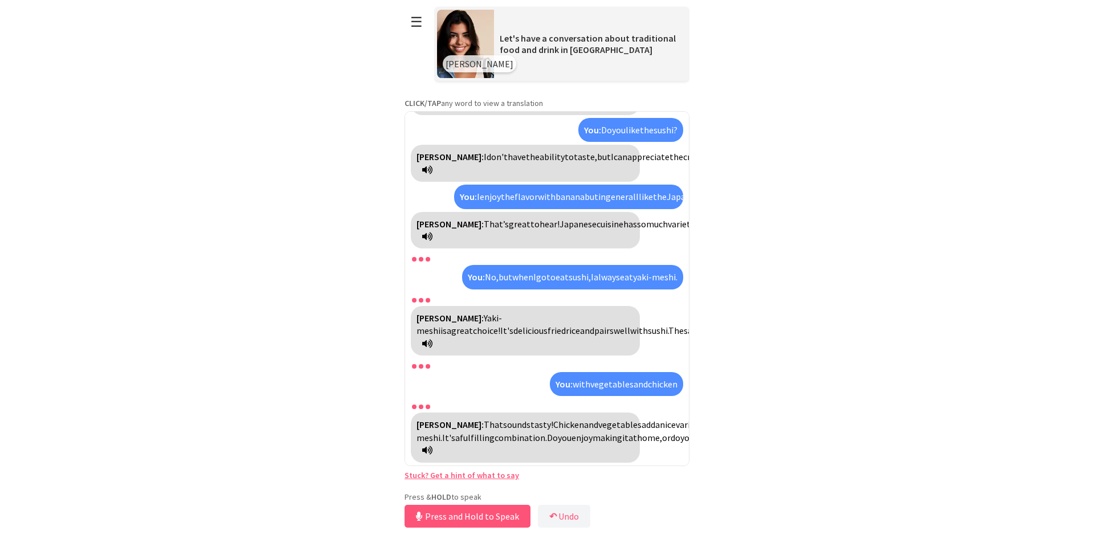
scroll to position [2578, 0]
drag, startPoint x: 483, startPoint y: 518, endPoint x: 475, endPoint y: 521, distance: 9.0
click at [481, 518] on button "Release to Stop Speaking" at bounding box center [466, 516] width 122 height 23
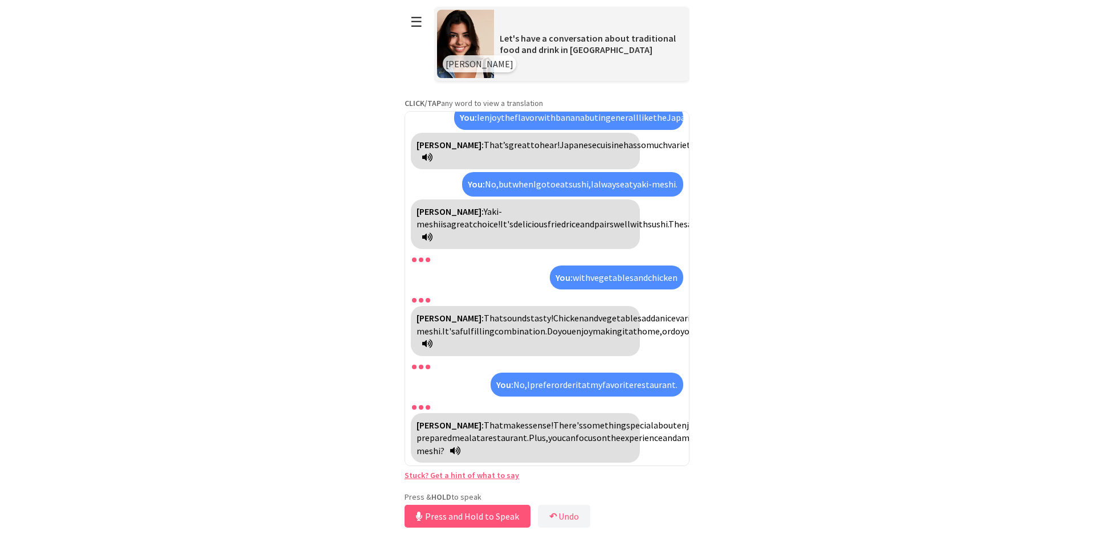
scroll to position [2683, 0]
click at [484, 515] on button "Release to Stop Speaking" at bounding box center [466, 516] width 122 height 23
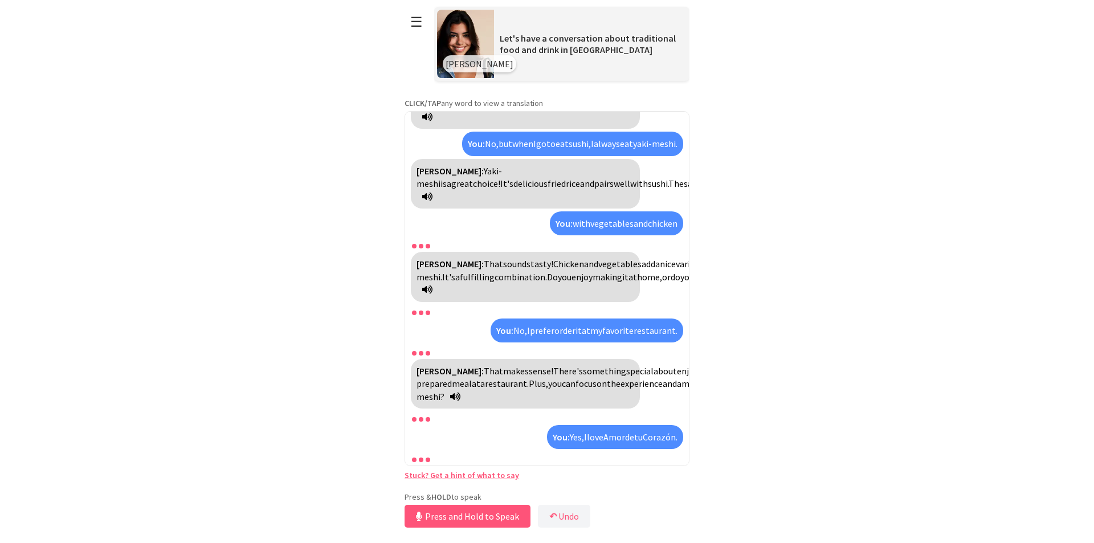
scroll to position [2788, 0]
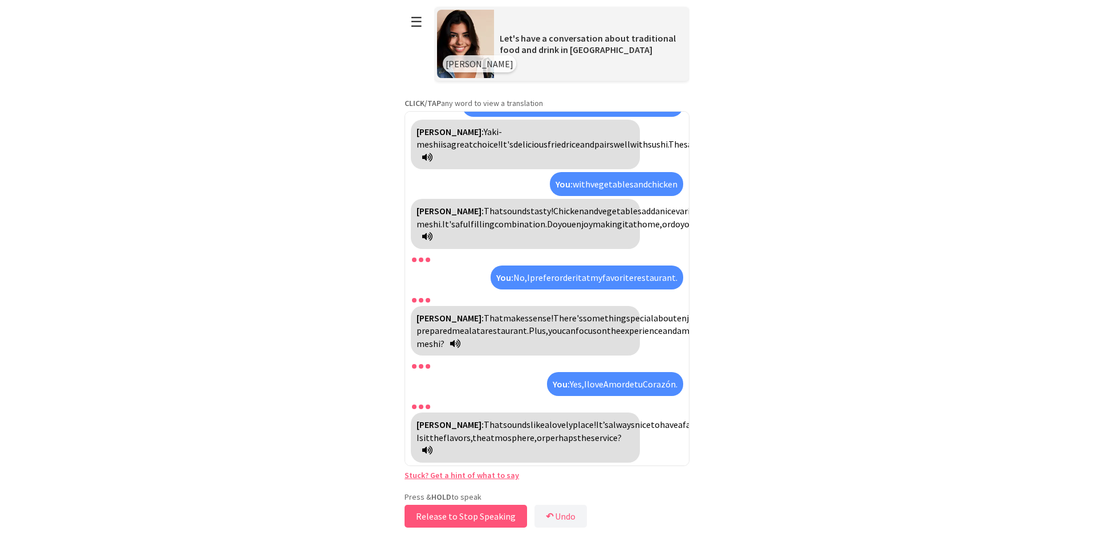
click at [510, 510] on button "Release to Stop Speaking" at bounding box center [466, 516] width 122 height 23
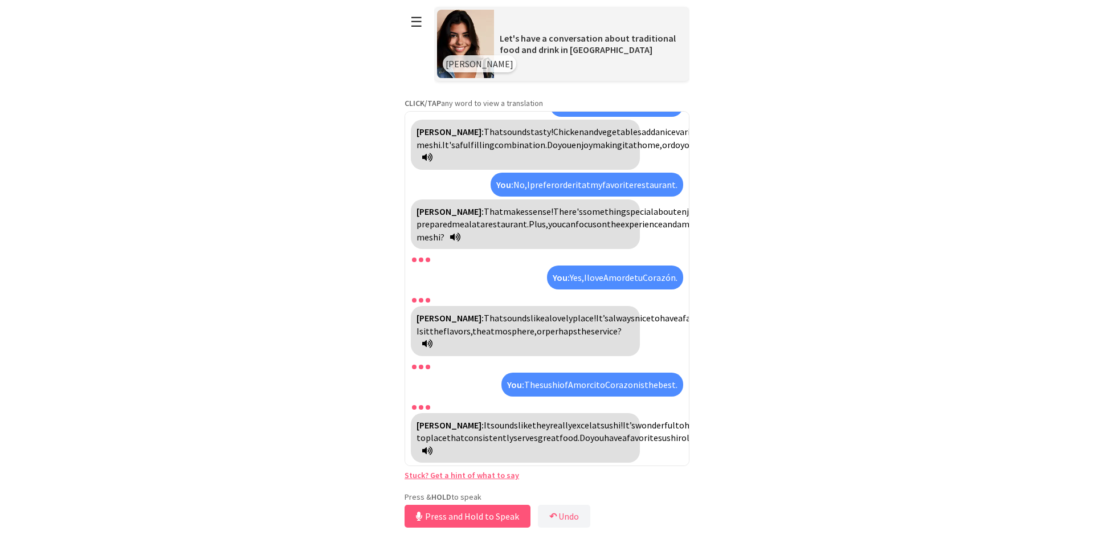
scroll to position [2881, 0]
click at [502, 513] on button "Release to Stop Speaking" at bounding box center [466, 516] width 122 height 23
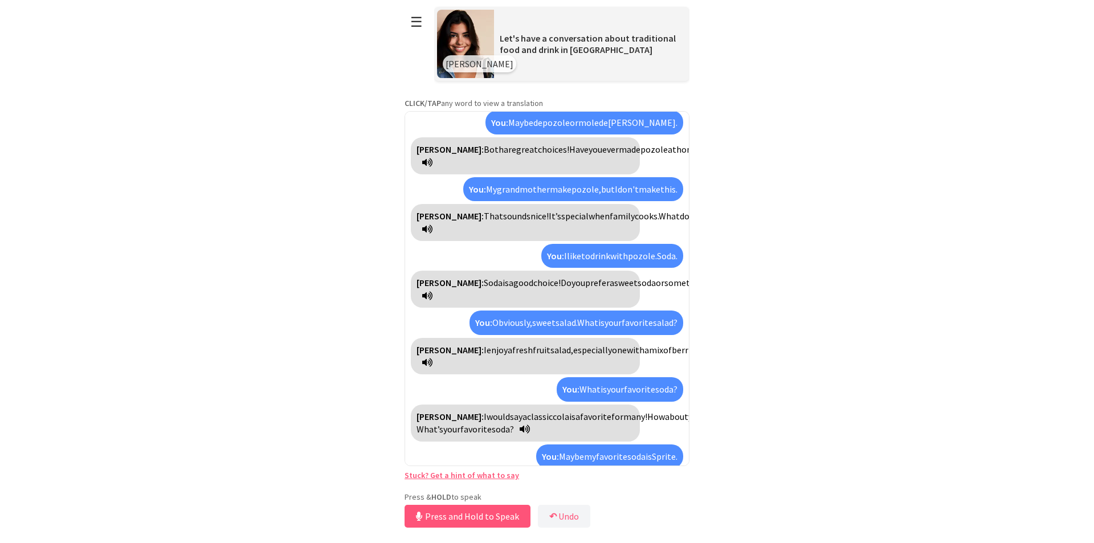
scroll to position [0, 0]
